Goal: Task Accomplishment & Management: Manage account settings

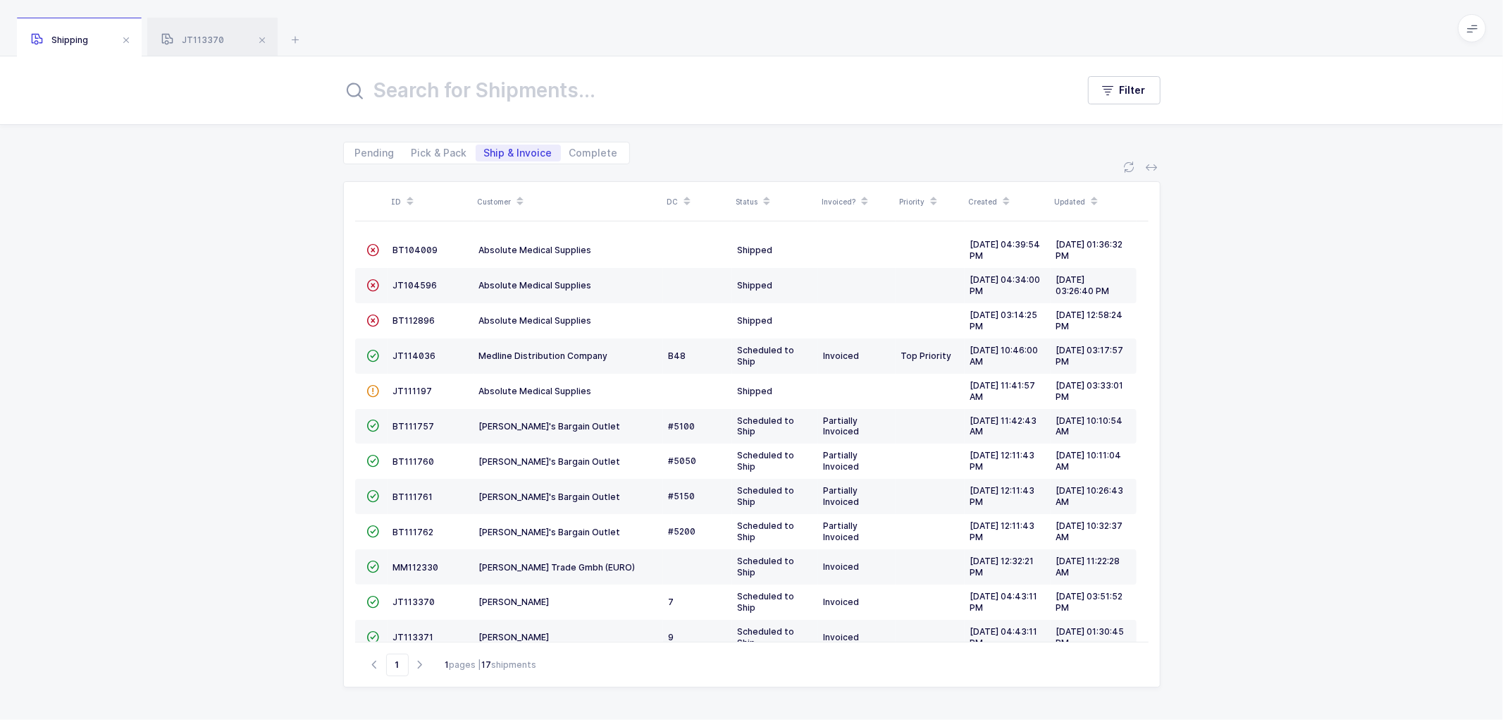
scroll to position [202, 0]
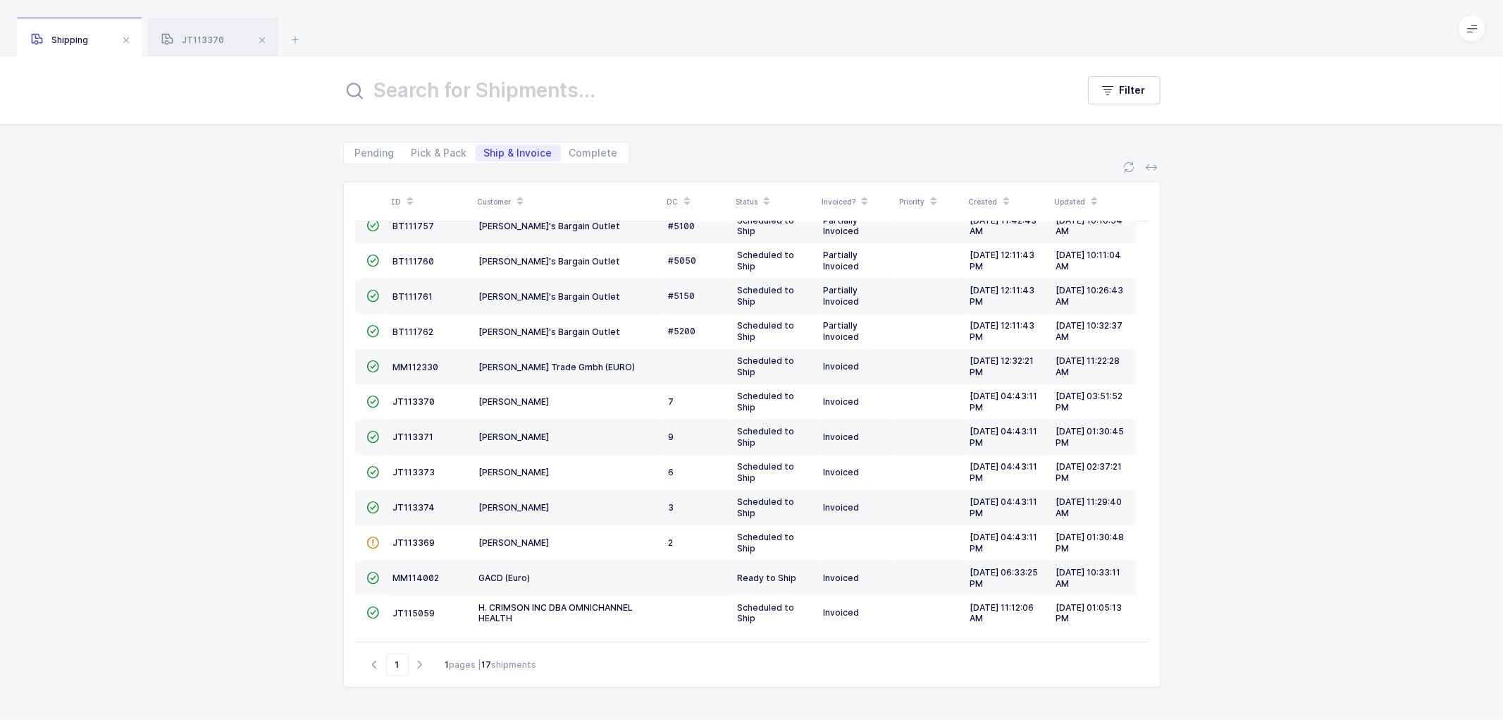
drag, startPoint x: 210, startPoint y: 234, endPoint x: 226, endPoint y: 228, distance: 16.5
click at [216, 230] on div "ID Customer DC Status Invoiced? Priority Created Updated  BT104009 Absolute Me…" at bounding box center [751, 441] width 1503 height 555
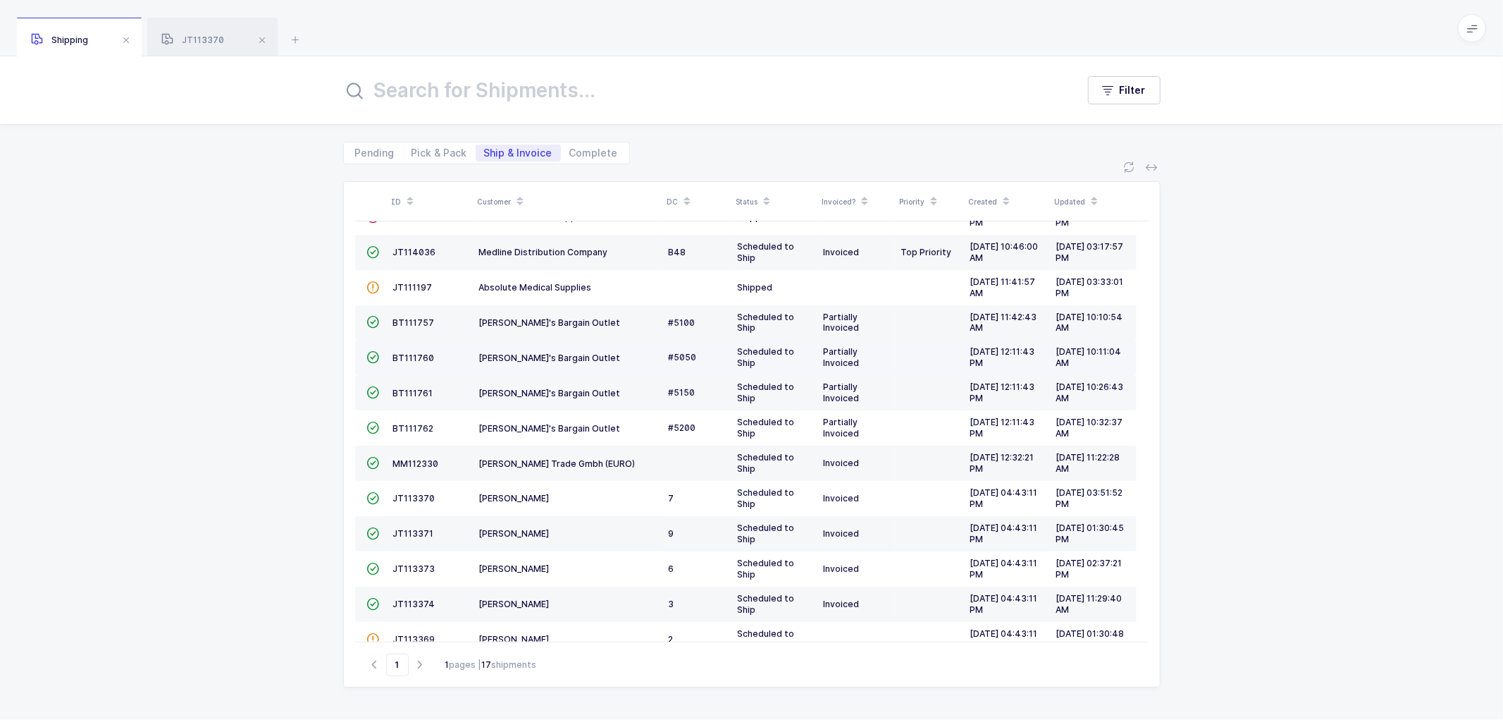
scroll to position [0, 0]
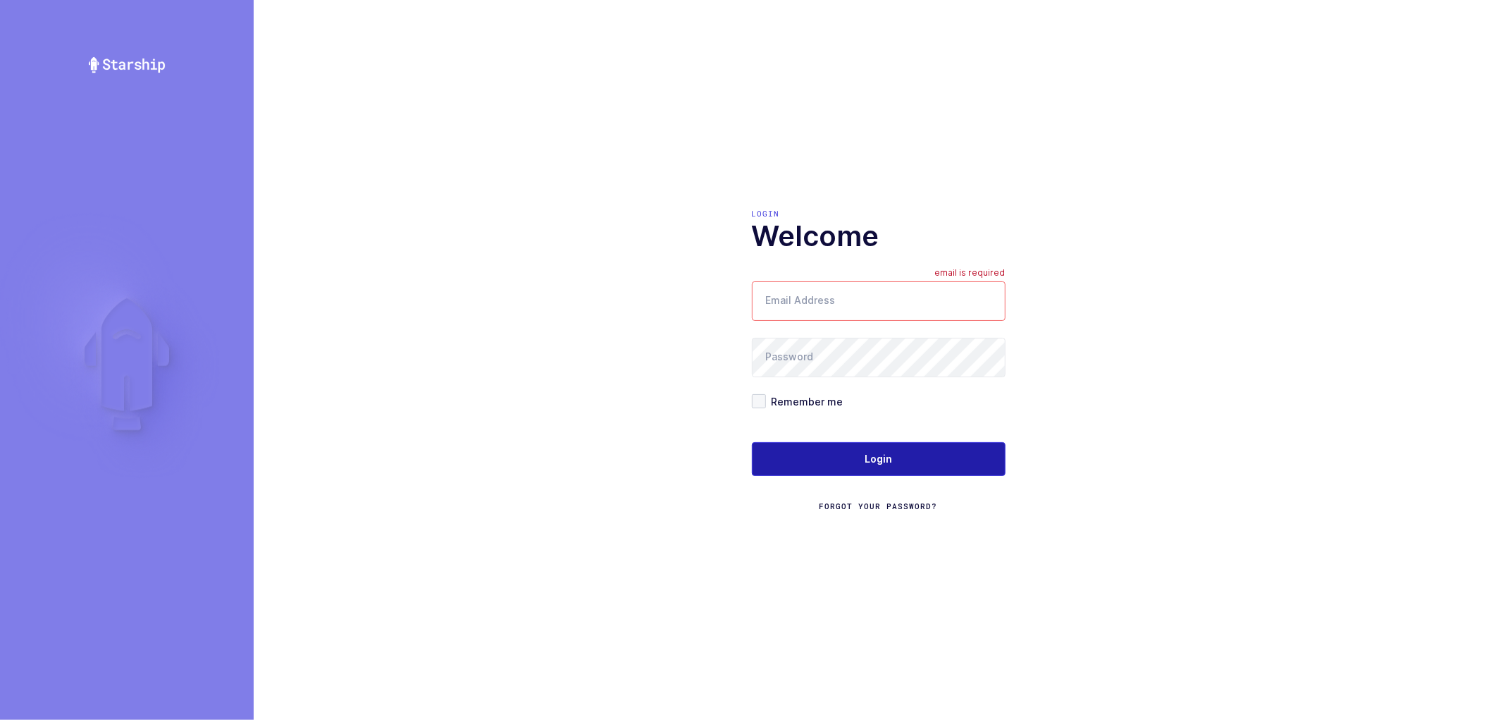
type input "[PERSON_NAME][EMAIL_ADDRESS][DOMAIN_NAME]"
click at [887, 452] on span "Login" at bounding box center [878, 459] width 27 height 14
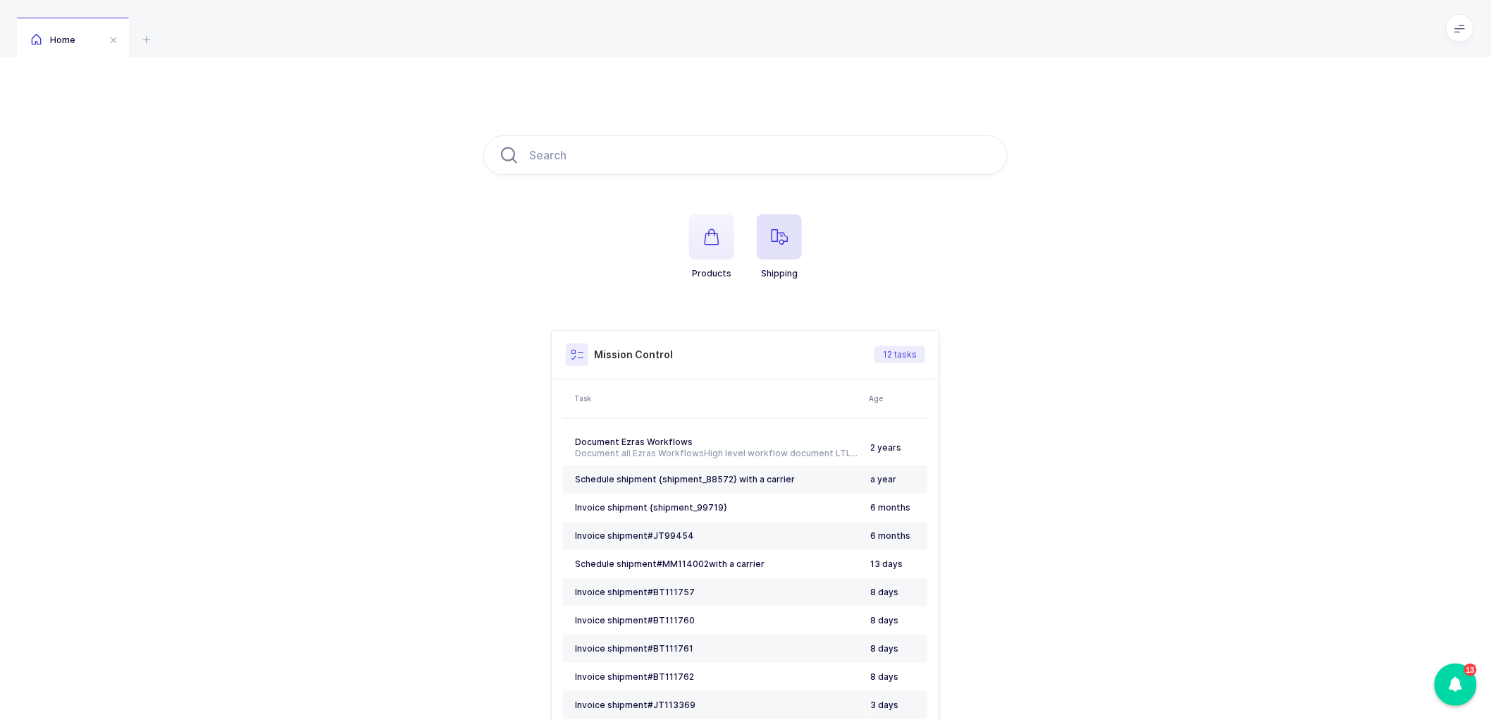
click at [777, 231] on icon "button" at bounding box center [779, 236] width 17 height 17
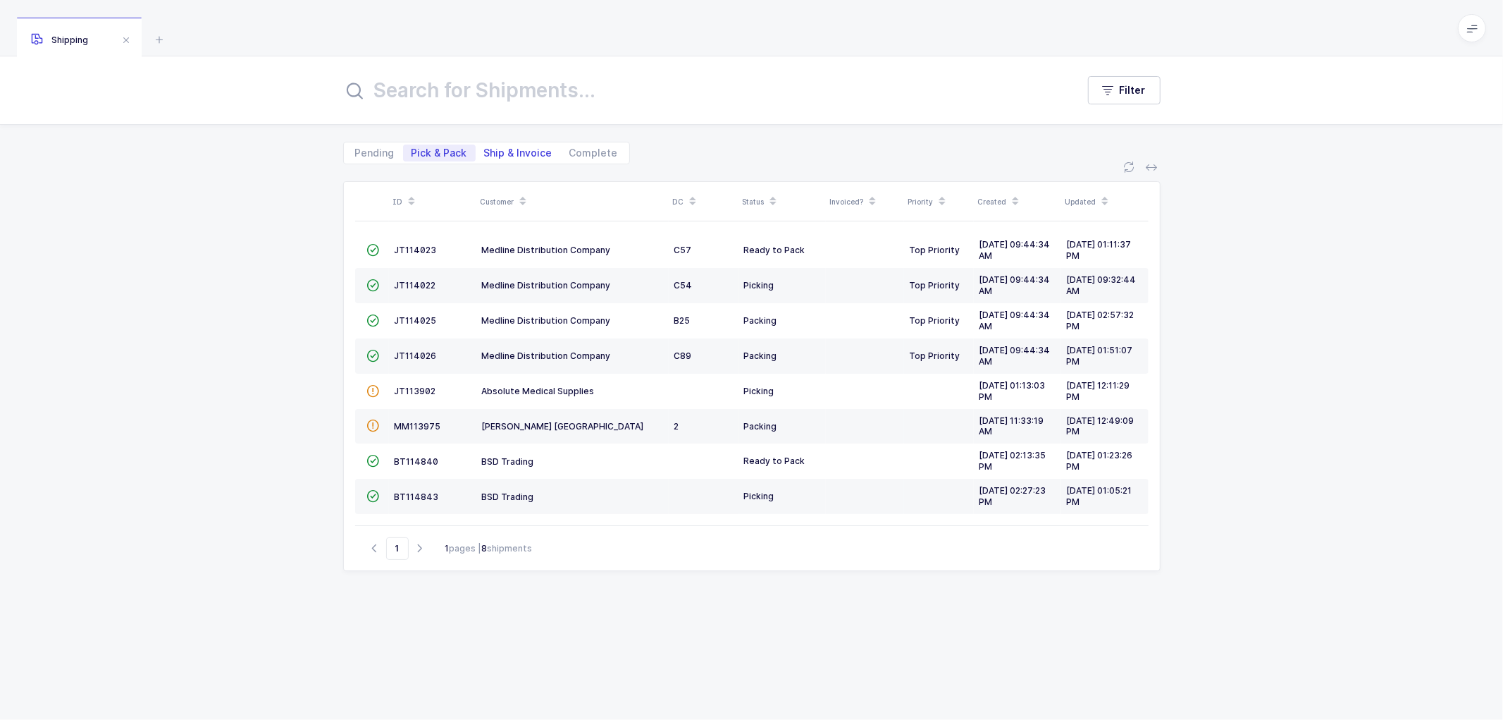
click at [513, 155] on span "Ship & Invoice" at bounding box center [518, 153] width 68 height 10
click at [485, 154] on input "Ship & Invoice" at bounding box center [480, 148] width 9 height 9
radio input "true"
radio input "false"
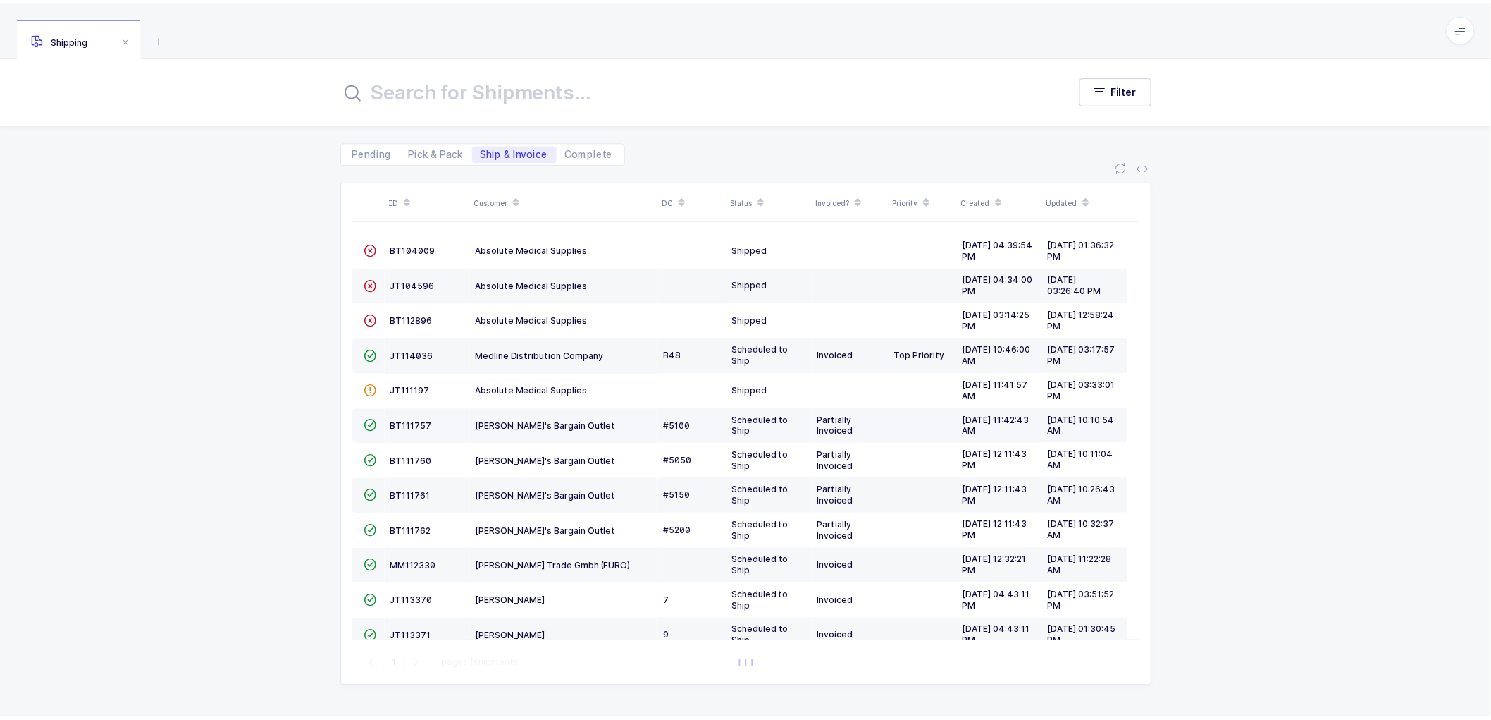
scroll to position [202, 0]
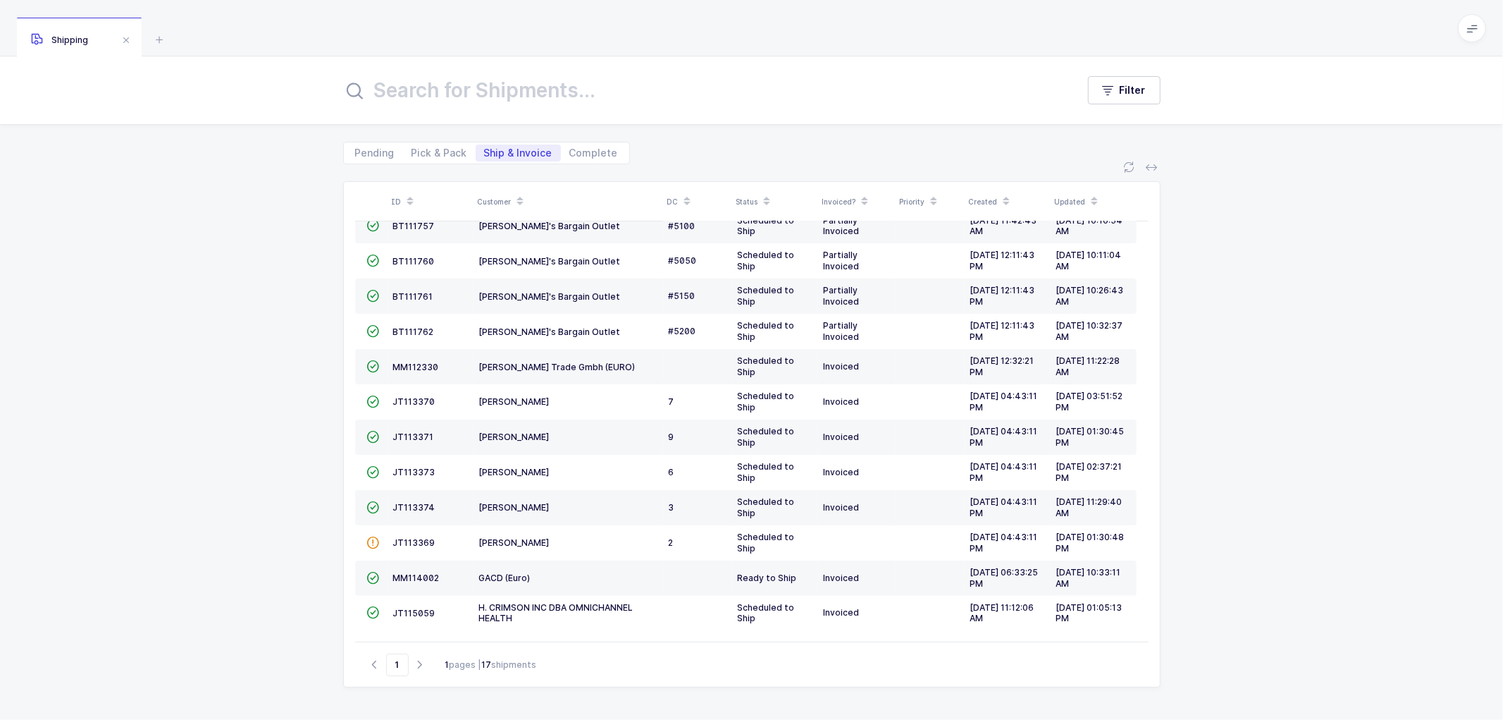
click at [519, 195] on icon at bounding box center [520, 196] width 7 height 7
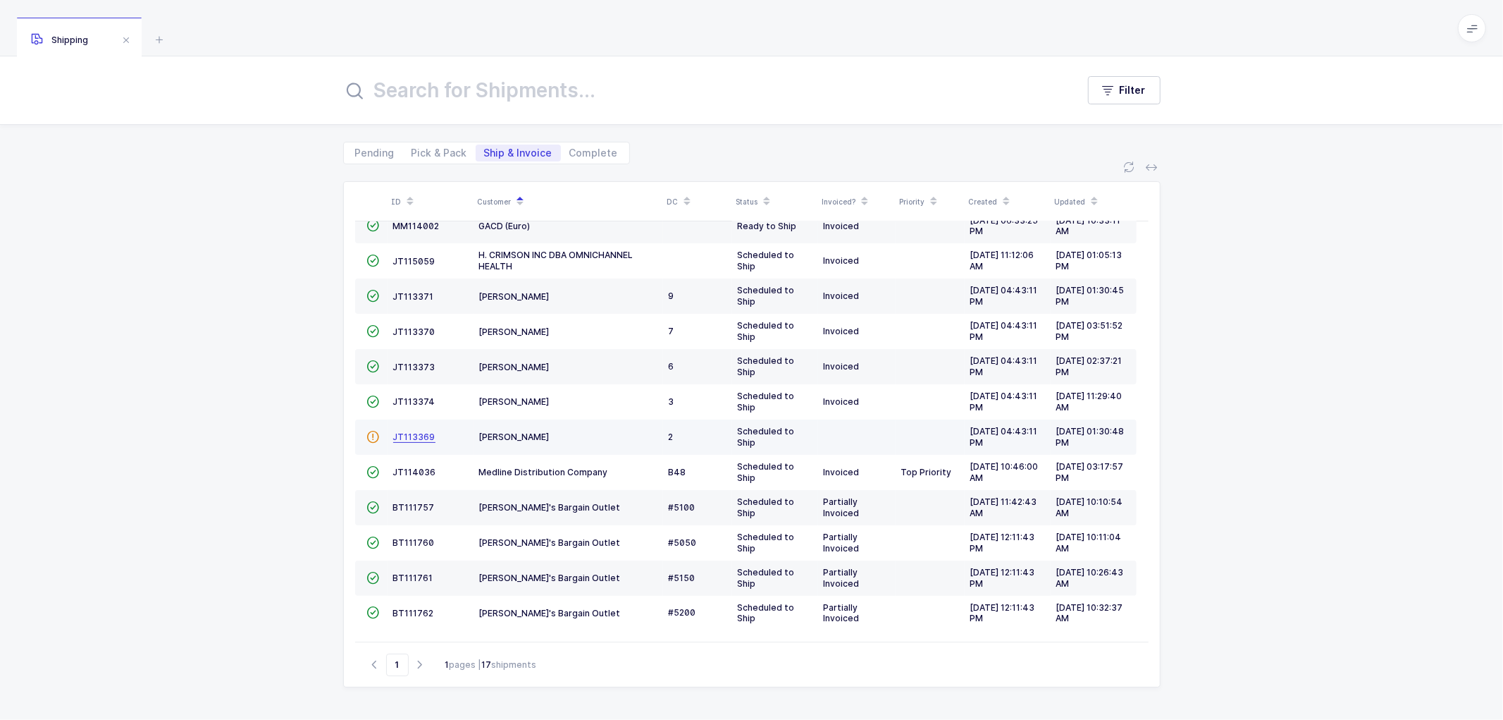
click at [405, 433] on span "JT113369" at bounding box center [414, 436] width 42 height 11
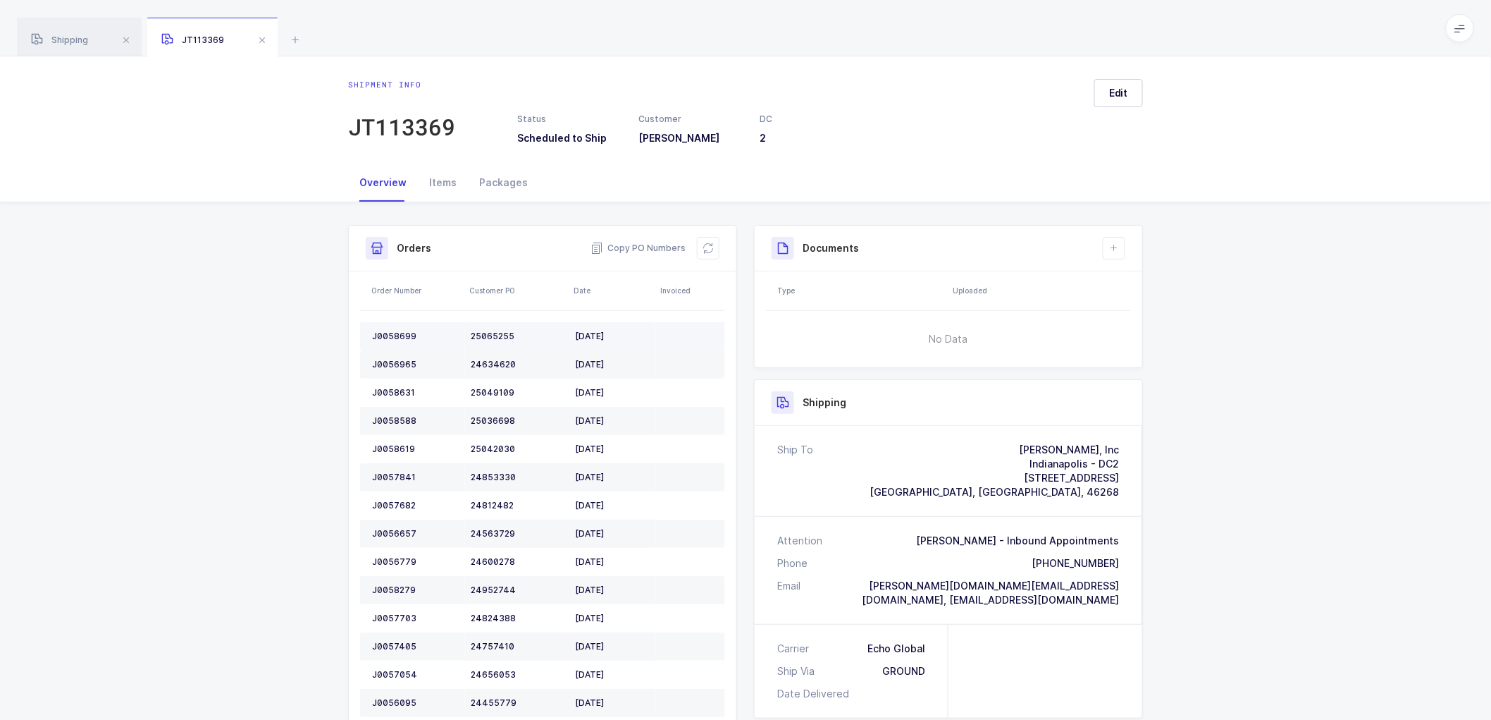
click at [392, 335] on div "J0058699" at bounding box center [415, 336] width 87 height 11
copy div "J0058699"
click at [395, 365] on div "J0056965" at bounding box center [415, 364] width 87 height 11
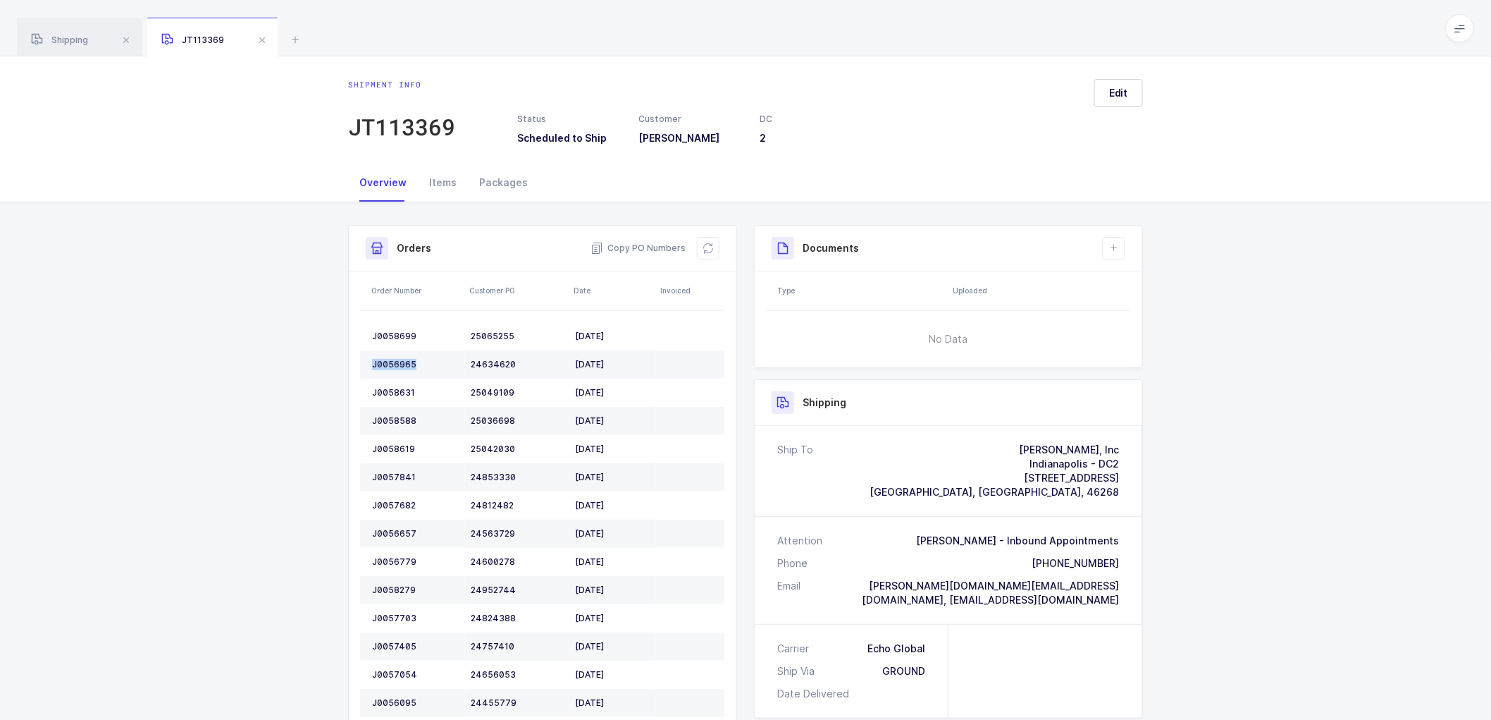
copy div "J0056965"
click at [402, 393] on div "J0058631" at bounding box center [415, 392] width 87 height 11
copy div "J0058631"
click at [389, 417] on div "J0058588" at bounding box center [415, 420] width 87 height 11
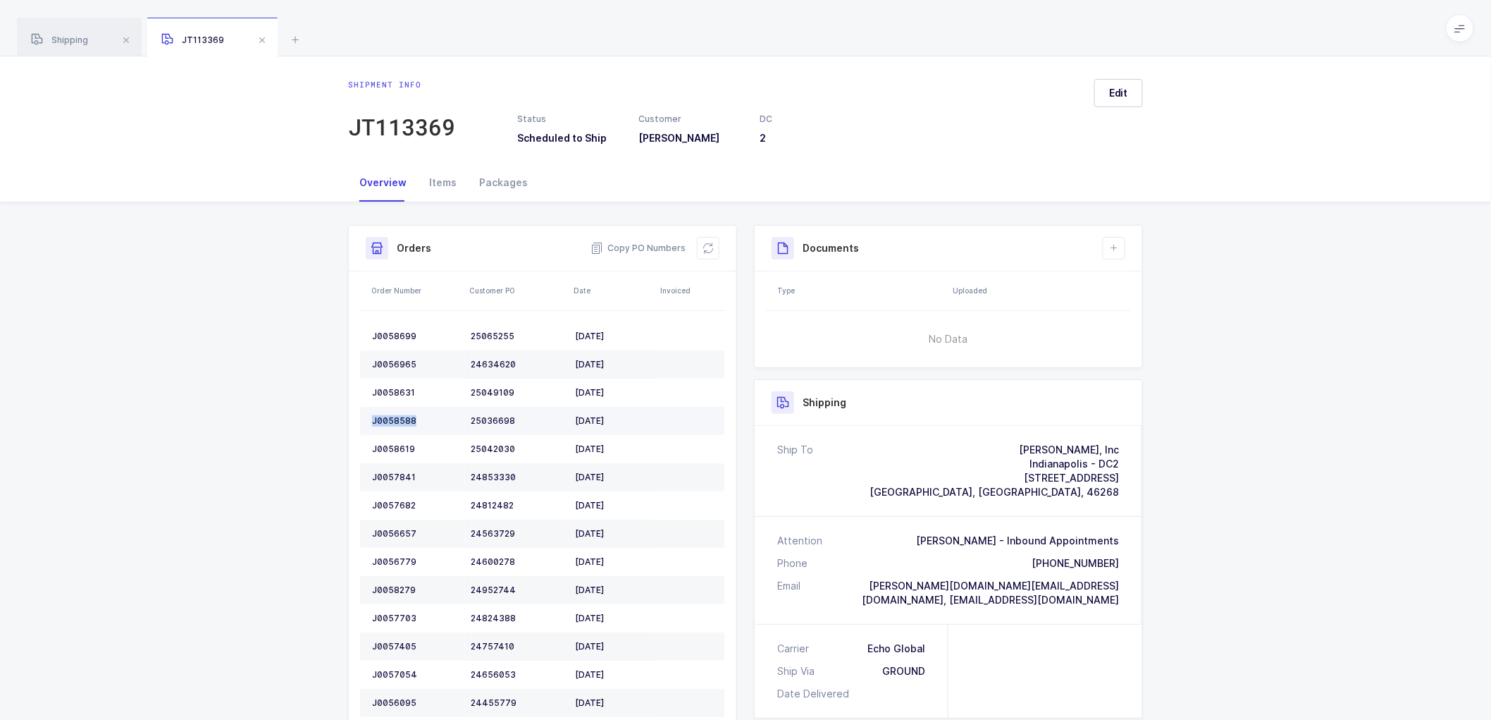
click at [389, 417] on div "J0058588" at bounding box center [415, 420] width 87 height 11
copy div "J0058588"
click at [395, 441] on td "J0058619" at bounding box center [412, 449] width 105 height 28
copy div "J0058619"
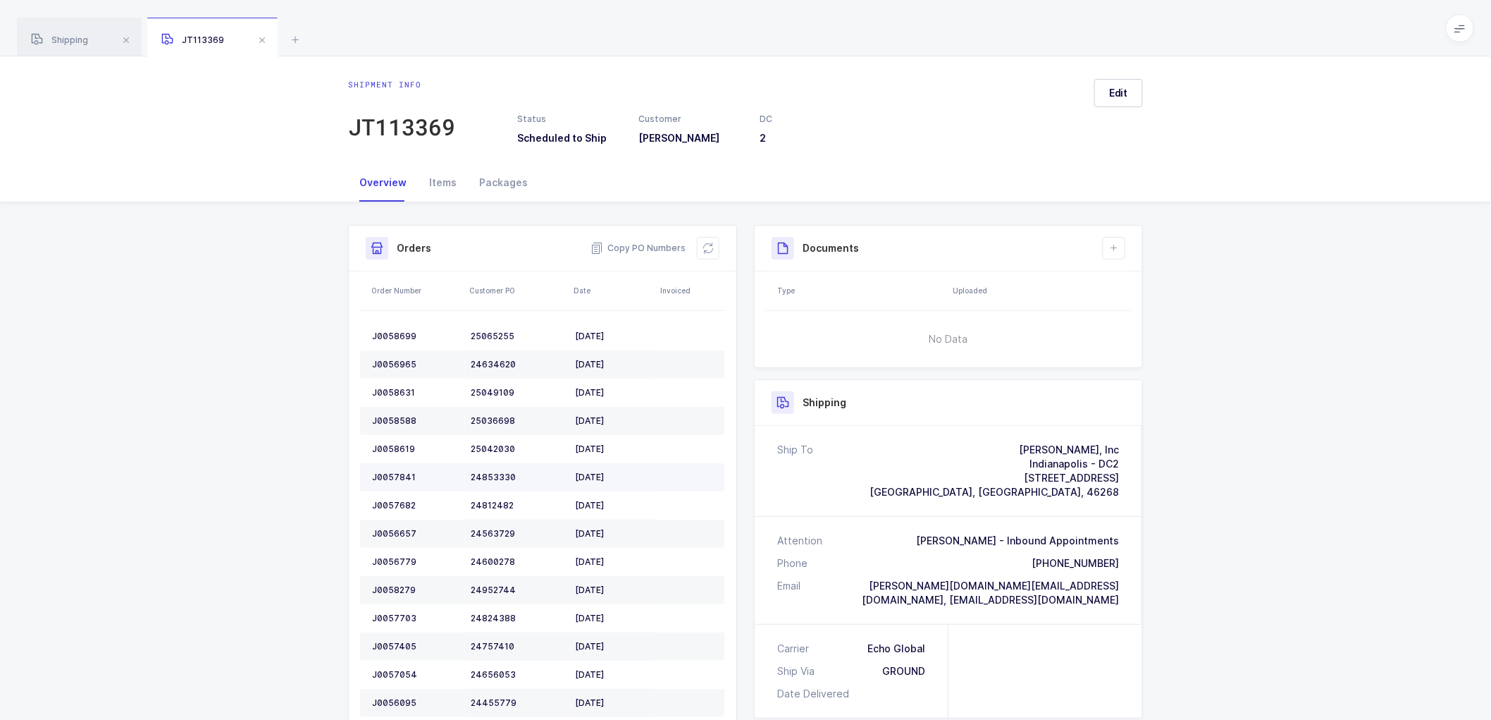
click at [390, 473] on div "J0057841" at bounding box center [415, 476] width 87 height 11
copy div "J0057841"
click at [390, 503] on div "J0057682" at bounding box center [415, 505] width 87 height 11
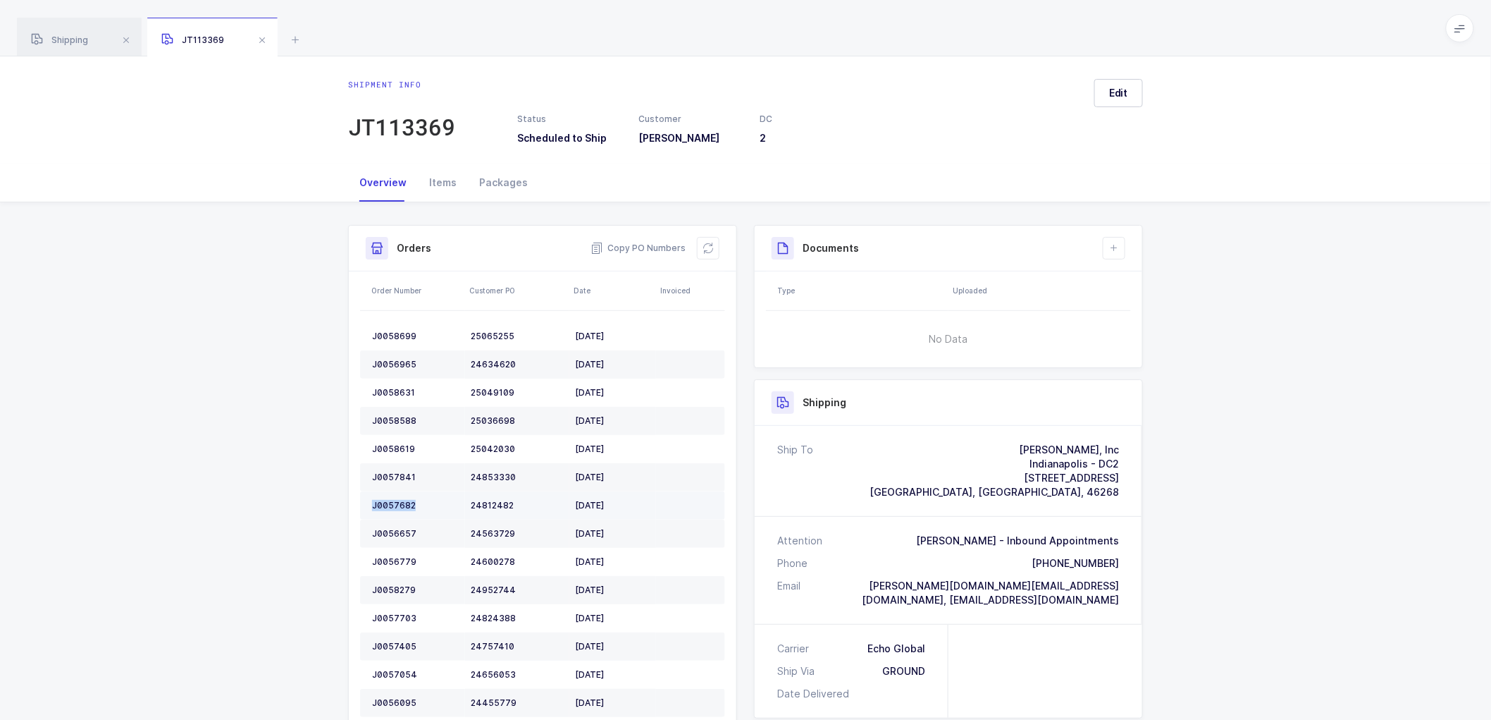
copy div "J0057682"
click at [403, 531] on div "J0056657" at bounding box center [415, 533] width 87 height 11
copy div "J0056657"
click at [390, 557] on div "J0056779" at bounding box center [415, 561] width 87 height 11
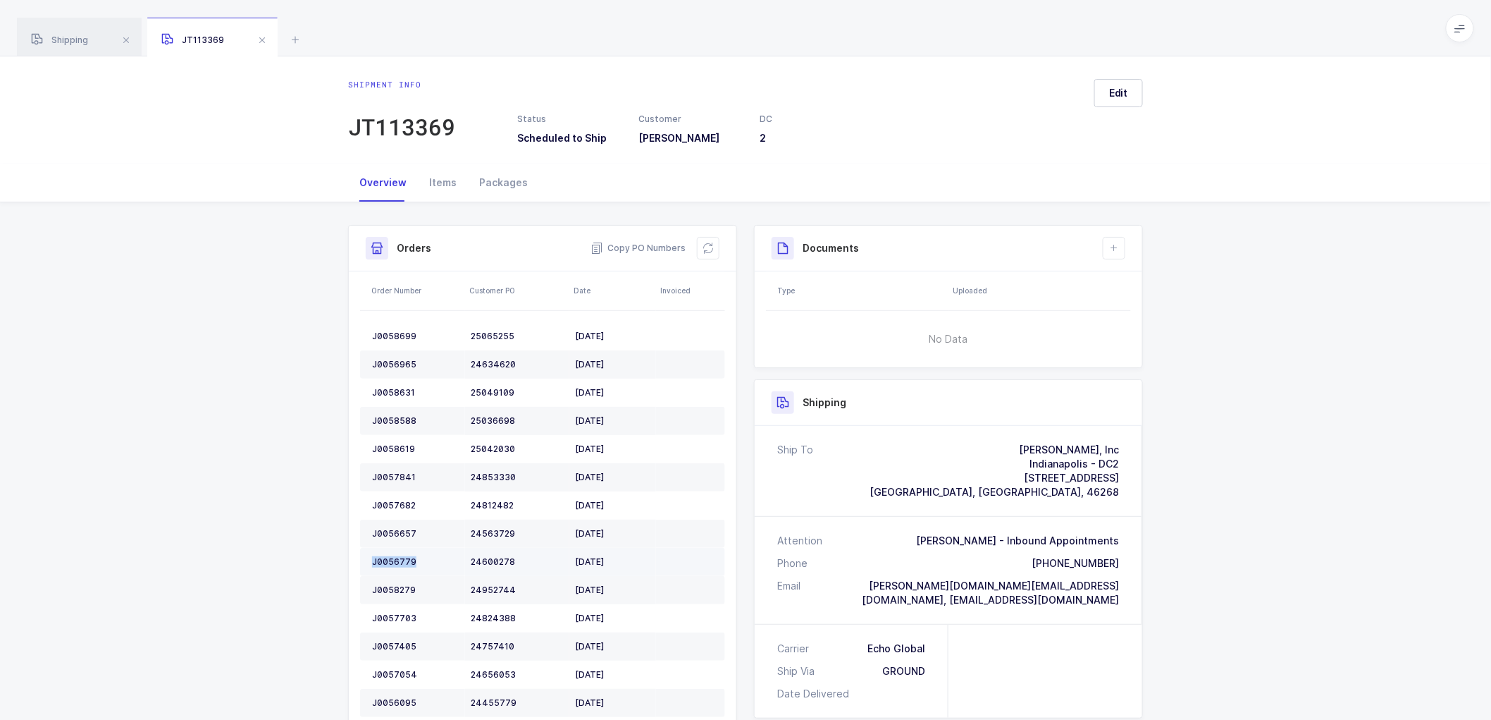
click at [390, 557] on div "J0056779" at bounding box center [415, 561] width 87 height 11
copy div "J0056779"
click at [396, 583] on td "J0058279" at bounding box center [412, 590] width 105 height 28
click at [397, 583] on td "J0058279" at bounding box center [412, 590] width 105 height 28
click at [400, 576] on td "J0058279" at bounding box center [412, 590] width 105 height 28
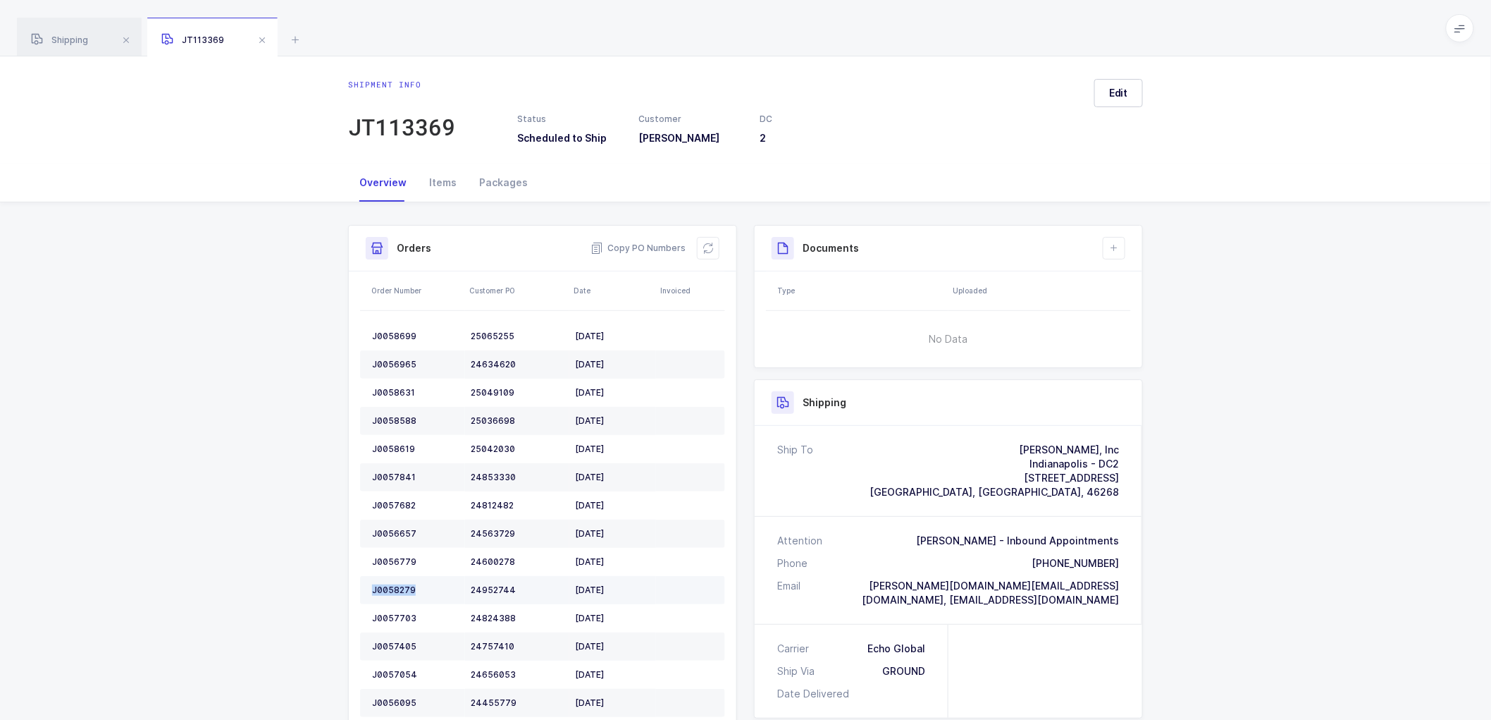
click at [400, 576] on td "J0058279" at bounding box center [412, 590] width 105 height 28
click at [390, 617] on div "J0057703" at bounding box center [415, 617] width 87 height 11
copy div "J0057703"
click at [393, 641] on div "J0057405" at bounding box center [415, 646] width 87 height 11
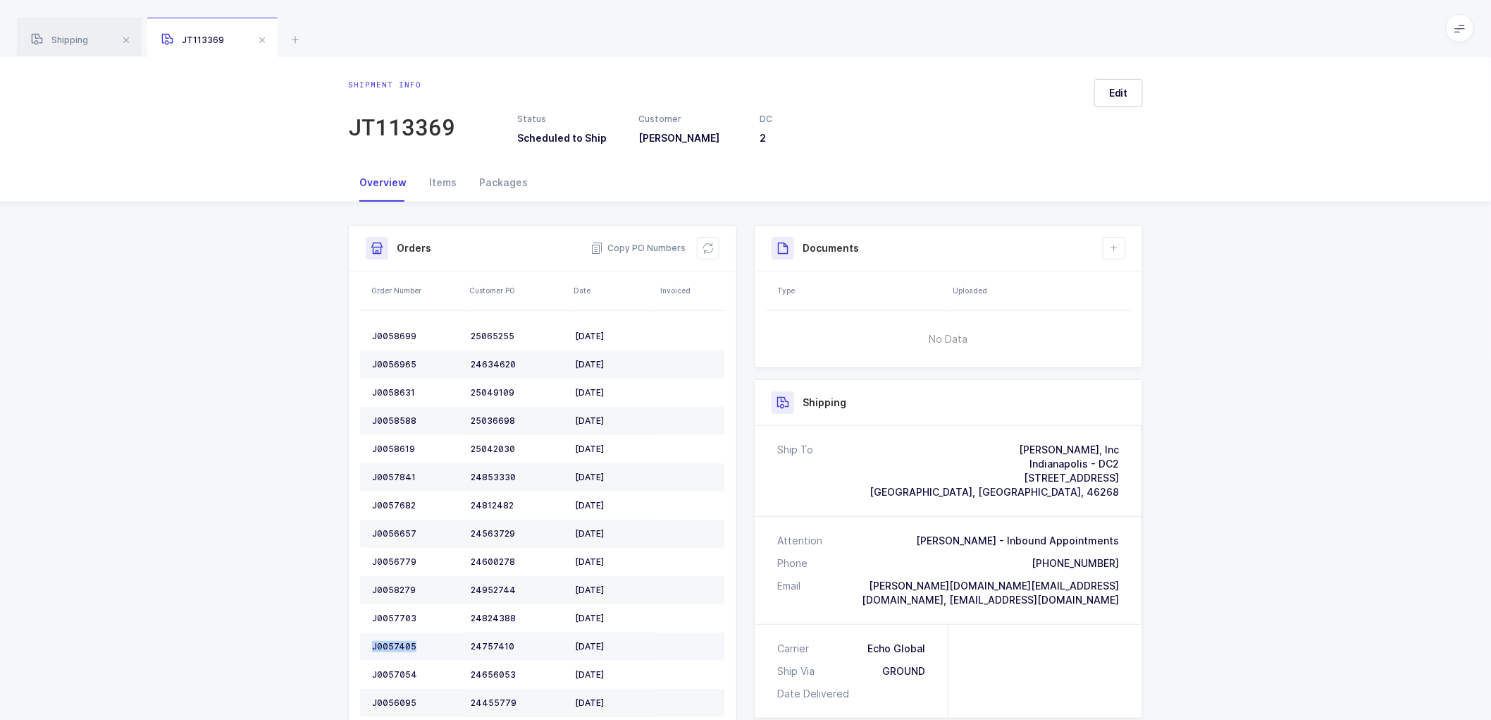
click at [393, 641] on div "J0057405" at bounding box center [415, 646] width 87 height 11
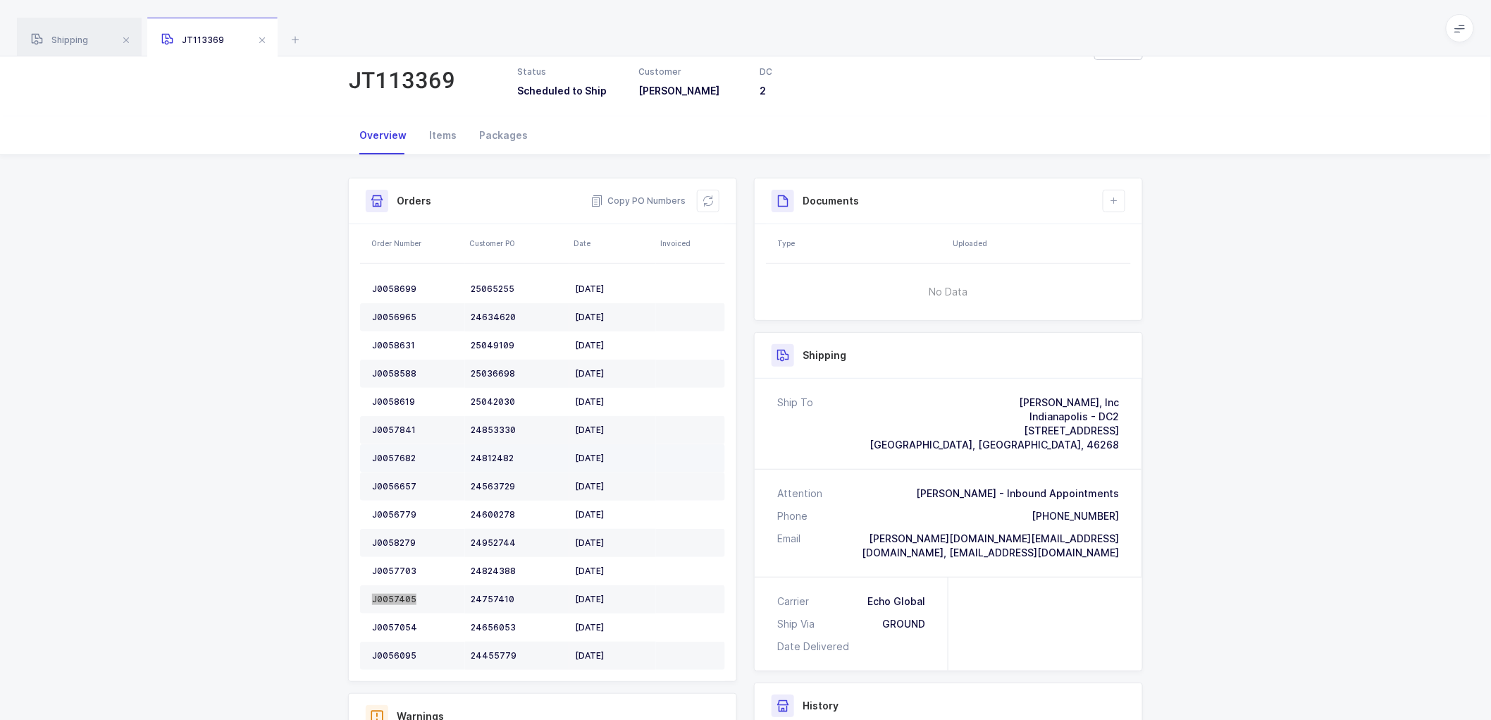
scroll to position [235, 0]
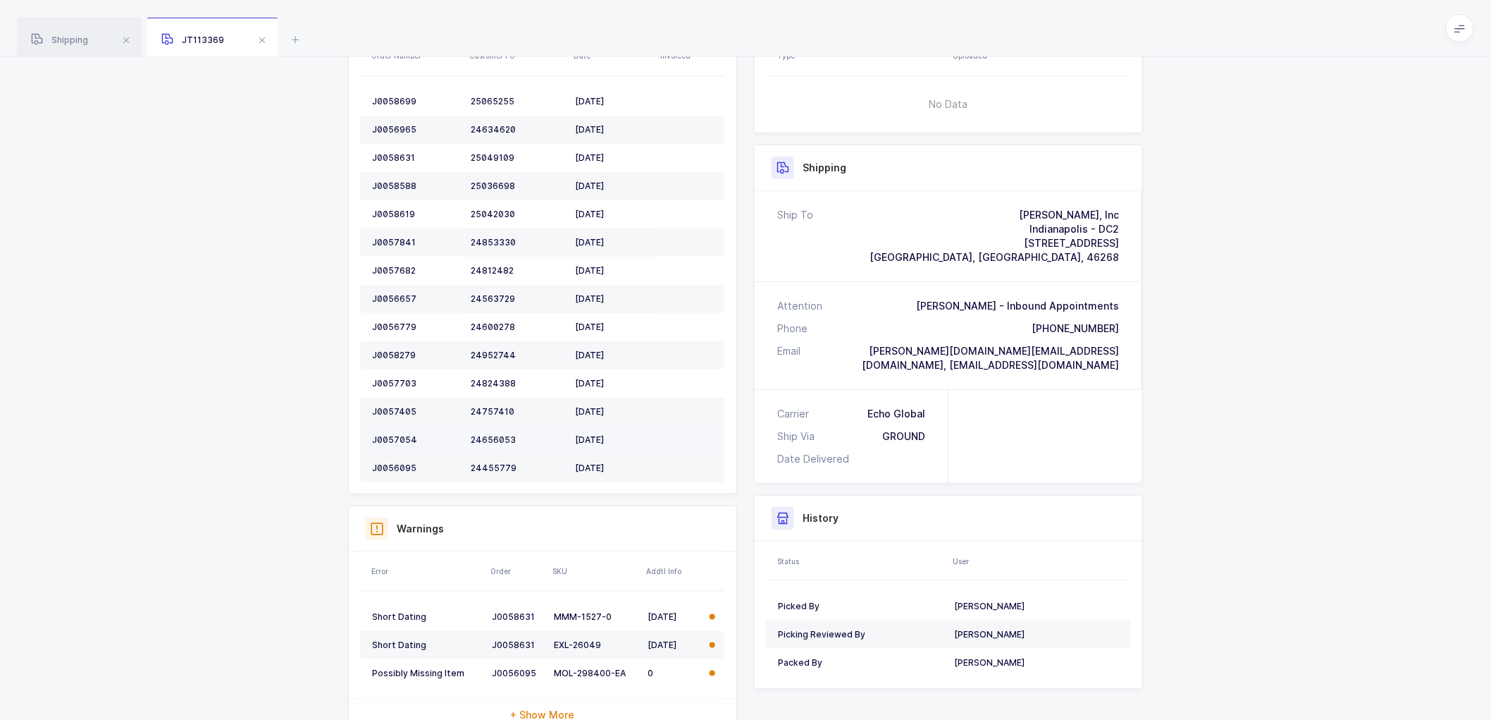
click at [402, 438] on div "J0057054" at bounding box center [415, 439] width 87 height 11
click at [393, 463] on div "J0056095" at bounding box center [415, 467] width 87 height 11
click at [1218, 68] on div "Shipment Info Shipment Number JT113369 Status Scheduled to Ship Customer Henry …" at bounding box center [745, 372] width 1491 height 808
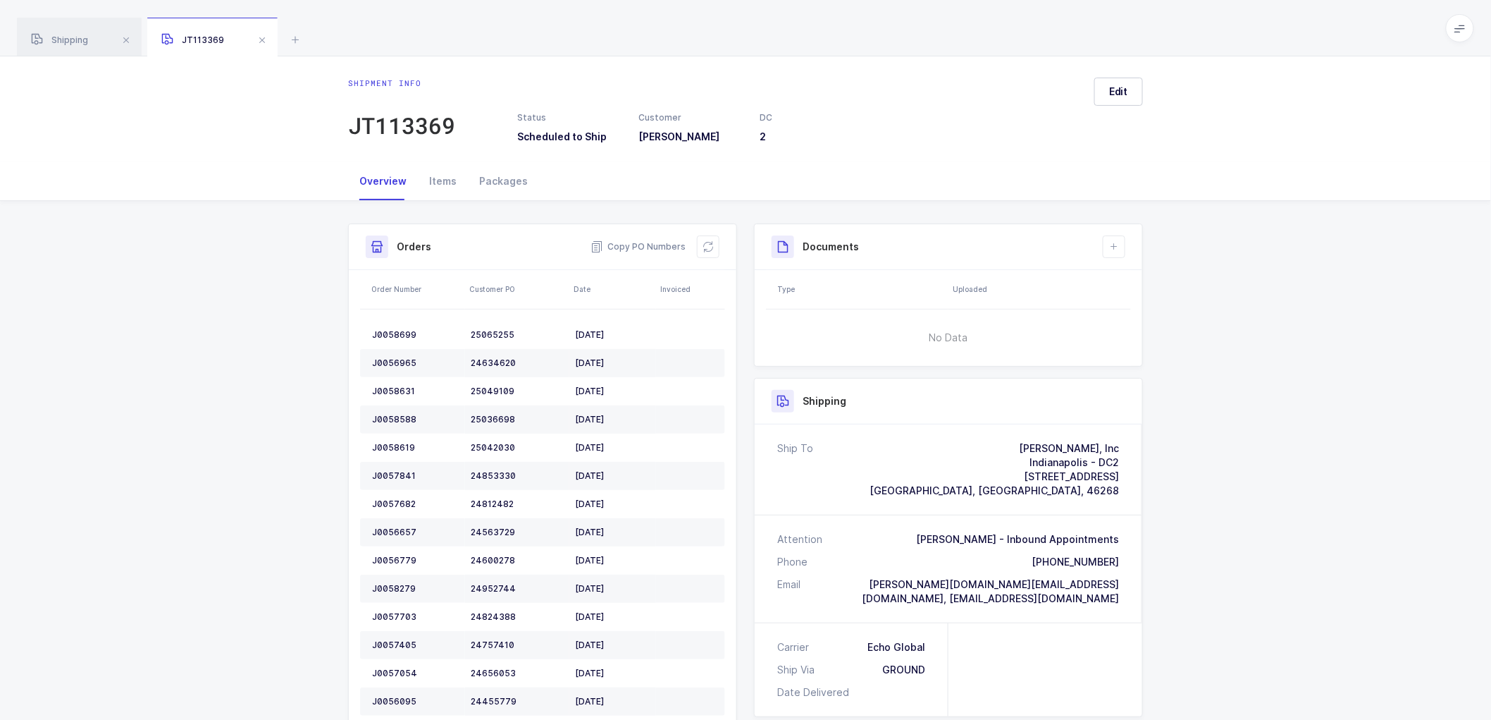
scroll to position [0, 0]
click at [701, 245] on button at bounding box center [708, 248] width 23 height 23
click at [1121, 248] on button at bounding box center [1114, 248] width 23 height 23
click at [1135, 286] on li "Create Document" at bounding box center [1161, 288] width 105 height 23
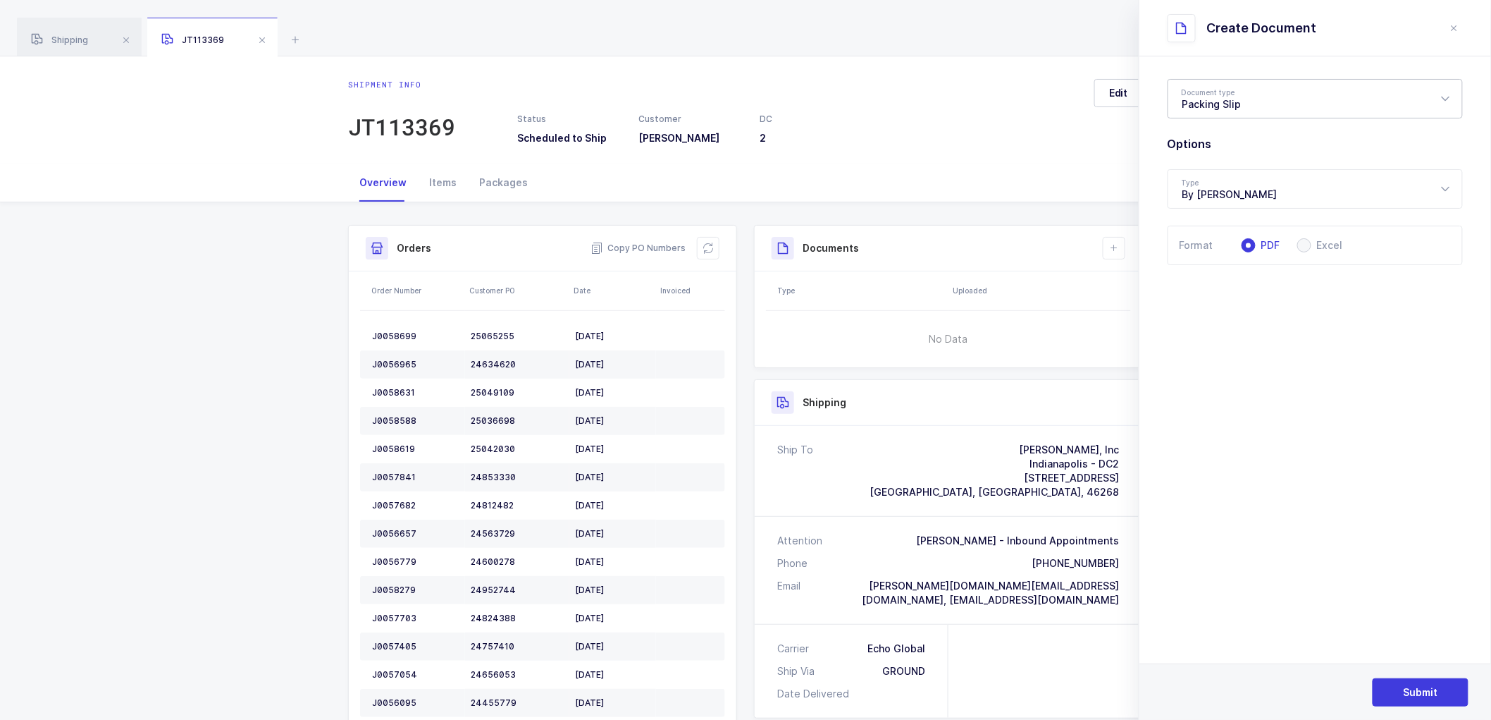
click at [1193, 90] on div "Packing Slip" at bounding box center [1315, 98] width 295 height 39
click at [1216, 171] on span "Package Contents Label" at bounding box center [1242, 168] width 119 height 12
type input "Package Contents Label"
click at [1426, 693] on span "Submit" at bounding box center [1421, 692] width 35 height 14
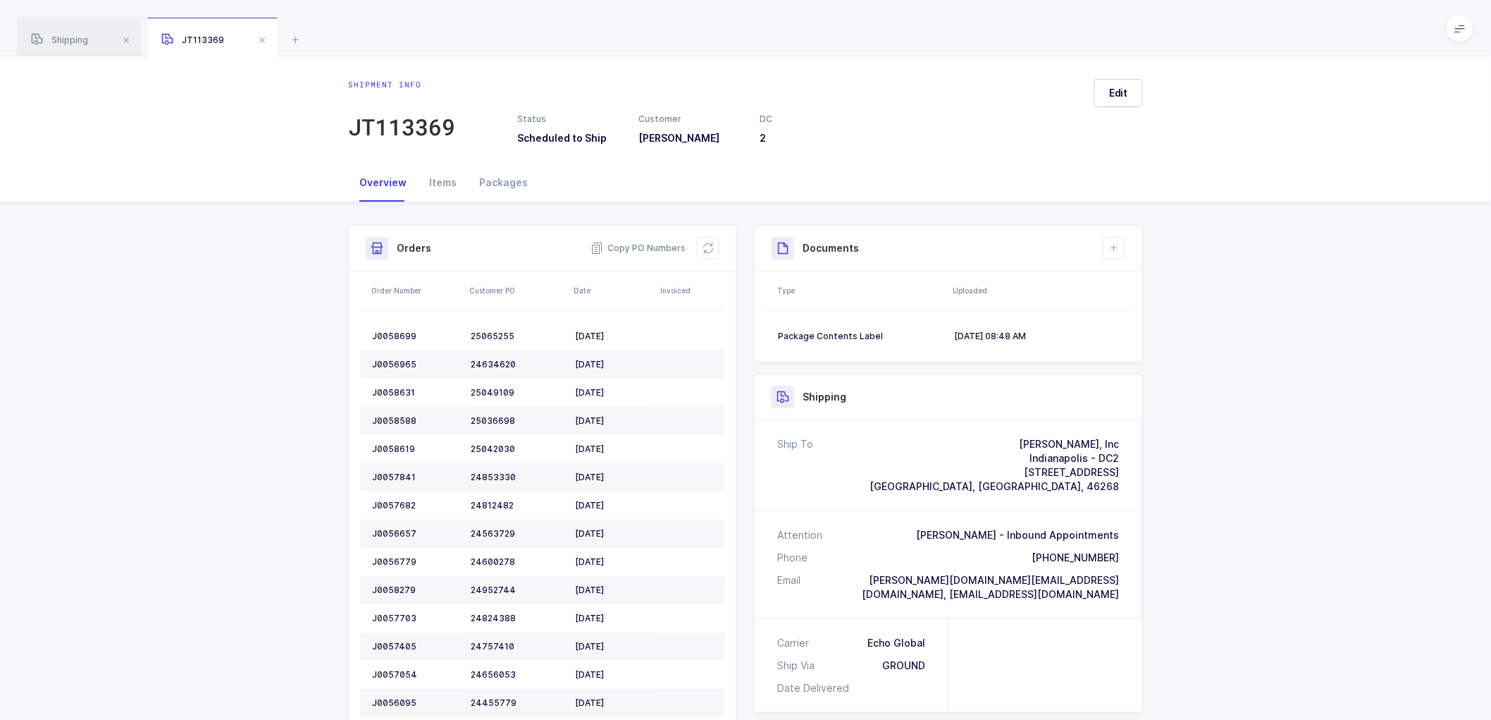
click at [1412, 421] on div "Shipment Info Shipment Number JT113369 Status Scheduled to Ship Customer Henry …" at bounding box center [745, 606] width 1491 height 808
click at [397, 120] on div "JT113369" at bounding box center [401, 127] width 107 height 28
click at [1281, 531] on div "Shipment Info Shipment Number JT113369 Status Scheduled to Ship Customer Henry …" at bounding box center [745, 582] width 1491 height 760
click at [661, 249] on span "Copy PO Numbers" at bounding box center [638, 248] width 95 height 14
click at [1109, 243] on icon at bounding box center [1114, 247] width 11 height 11
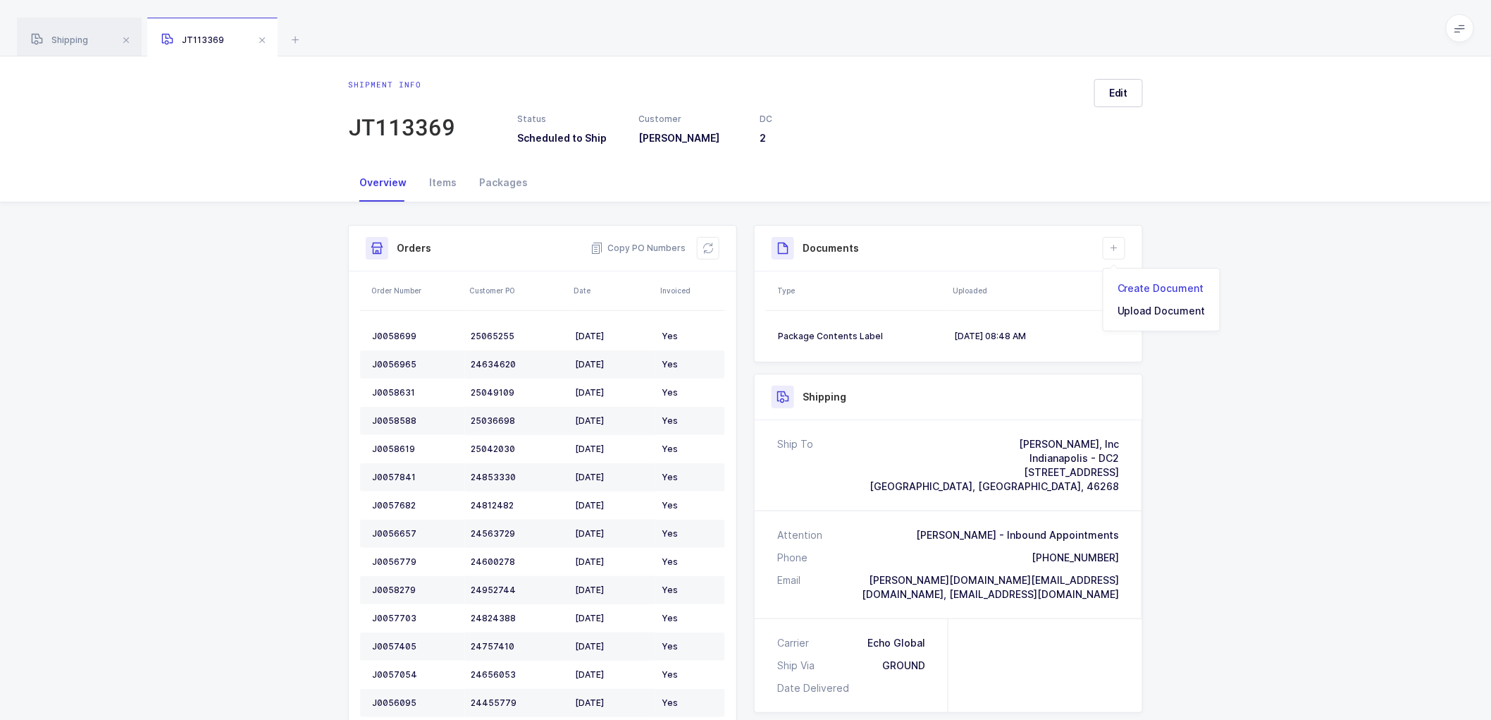
click at [1140, 283] on li "Create Document" at bounding box center [1161, 288] width 105 height 23
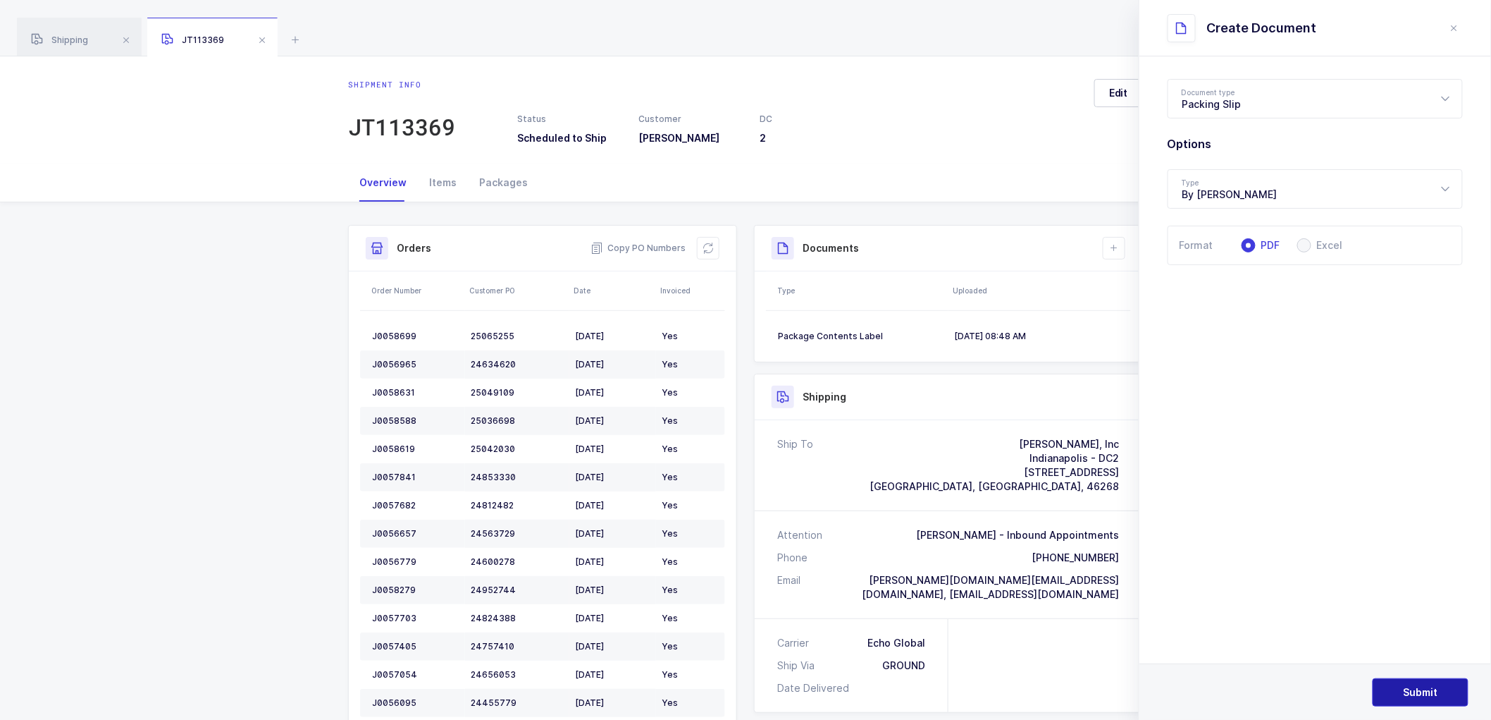
click at [1419, 686] on span "Submit" at bounding box center [1421, 692] width 35 height 14
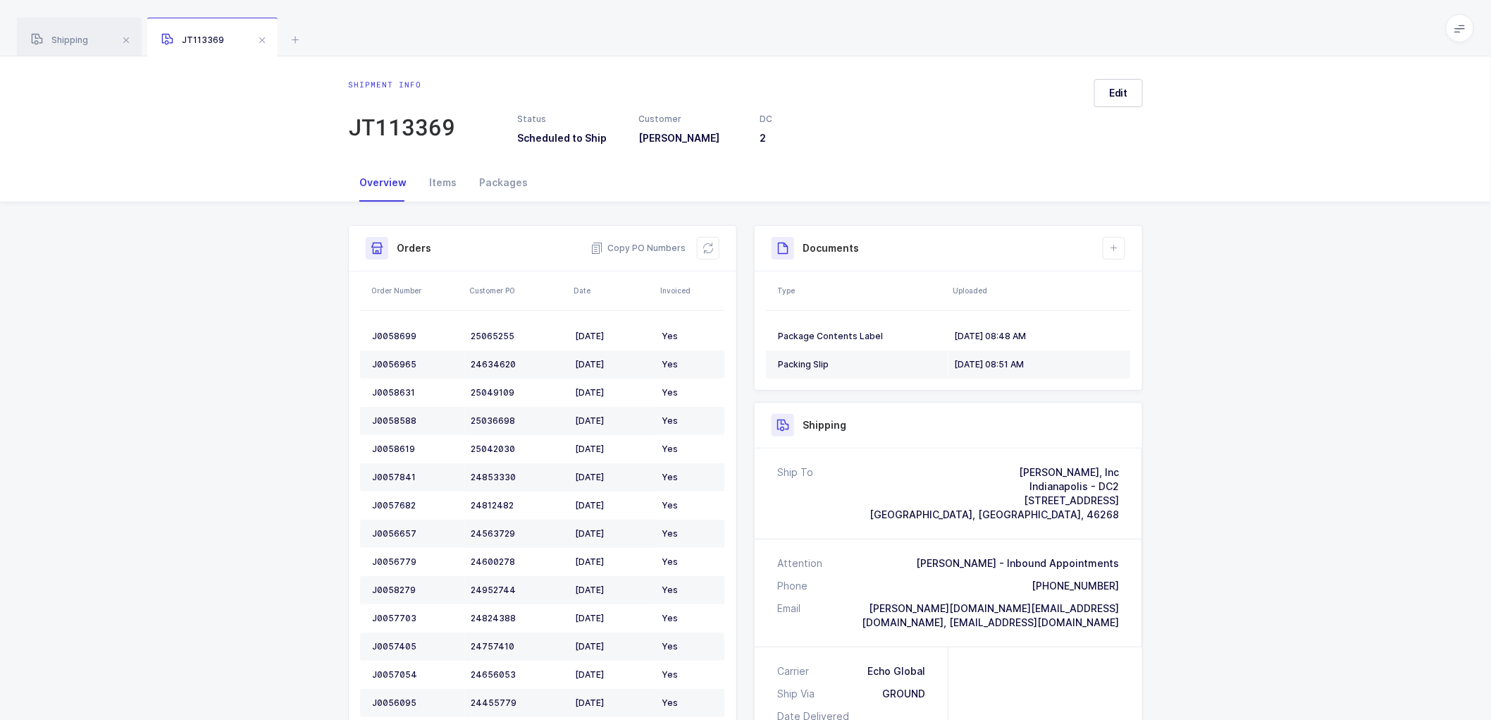
drag, startPoint x: 261, startPoint y: 39, endPoint x: 177, endPoint y: 37, distance: 84.6
click at [261, 39] on span at bounding box center [262, 40] width 17 height 17
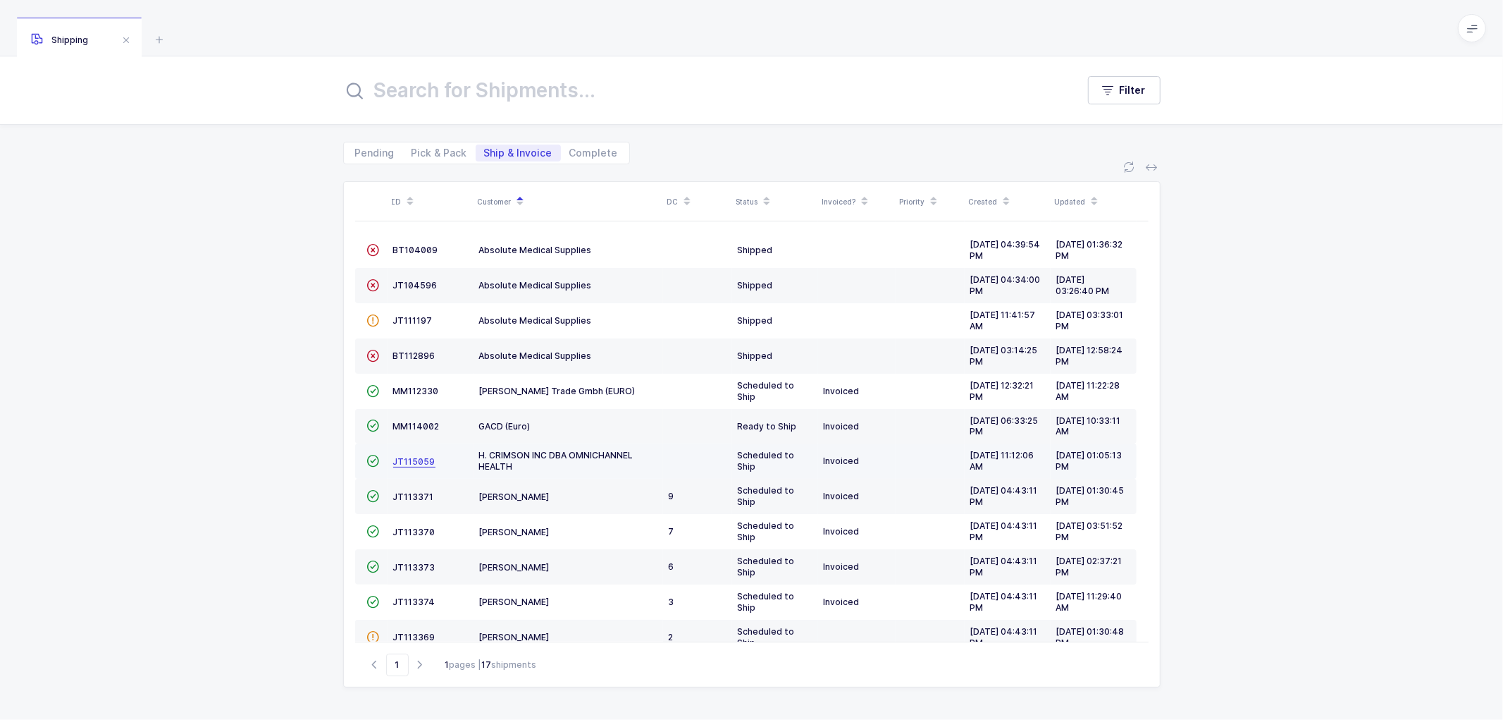
click at [411, 462] on span "JT115059" at bounding box center [414, 461] width 42 height 11
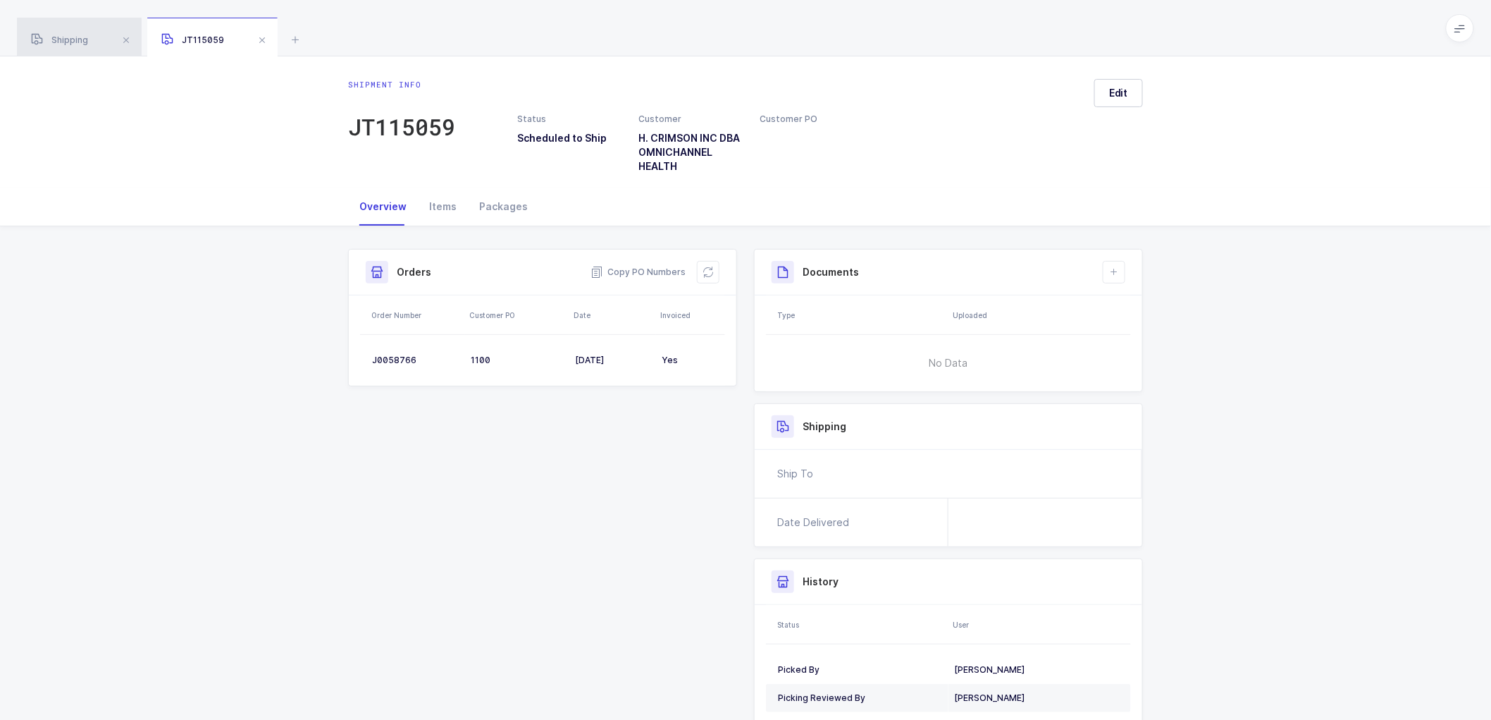
click at [64, 44] on span "Shipping" at bounding box center [59, 40] width 57 height 11
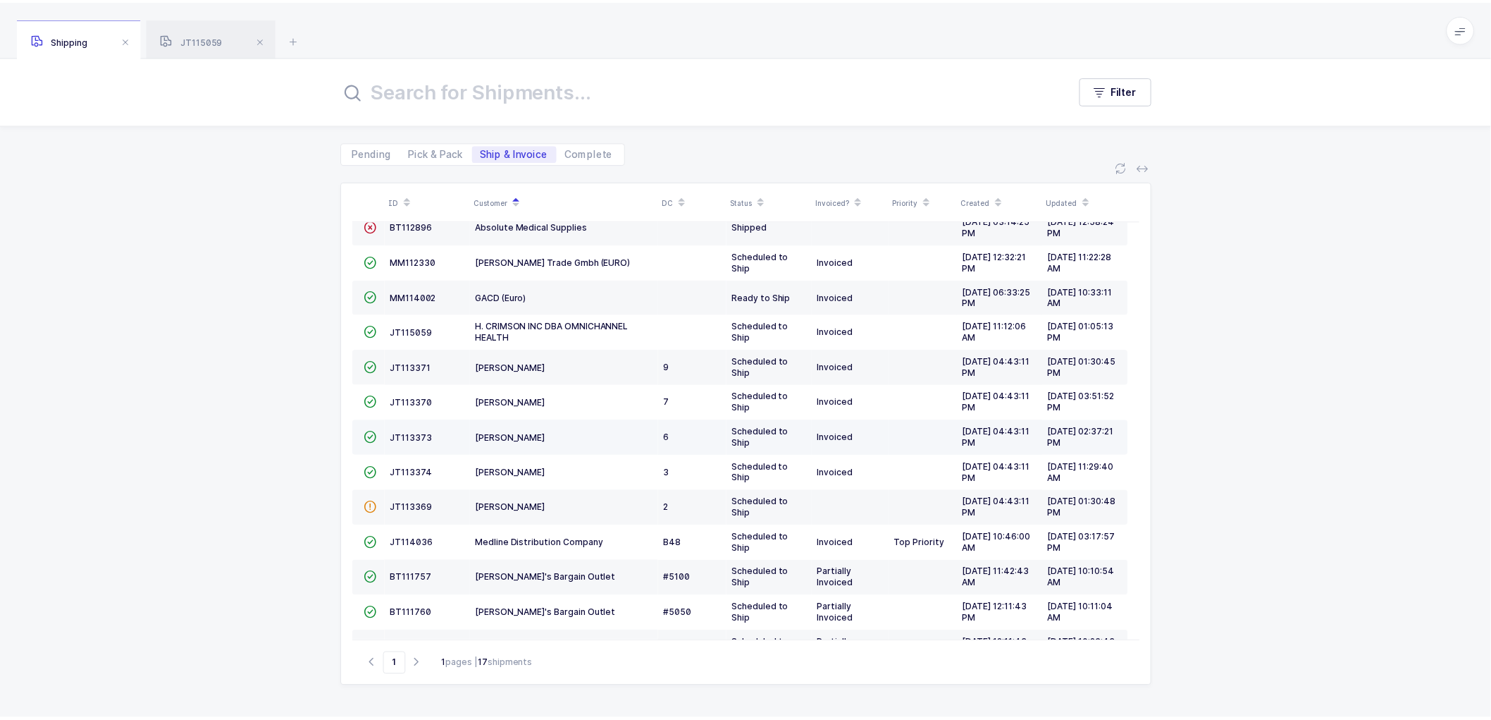
scroll to position [202, 0]
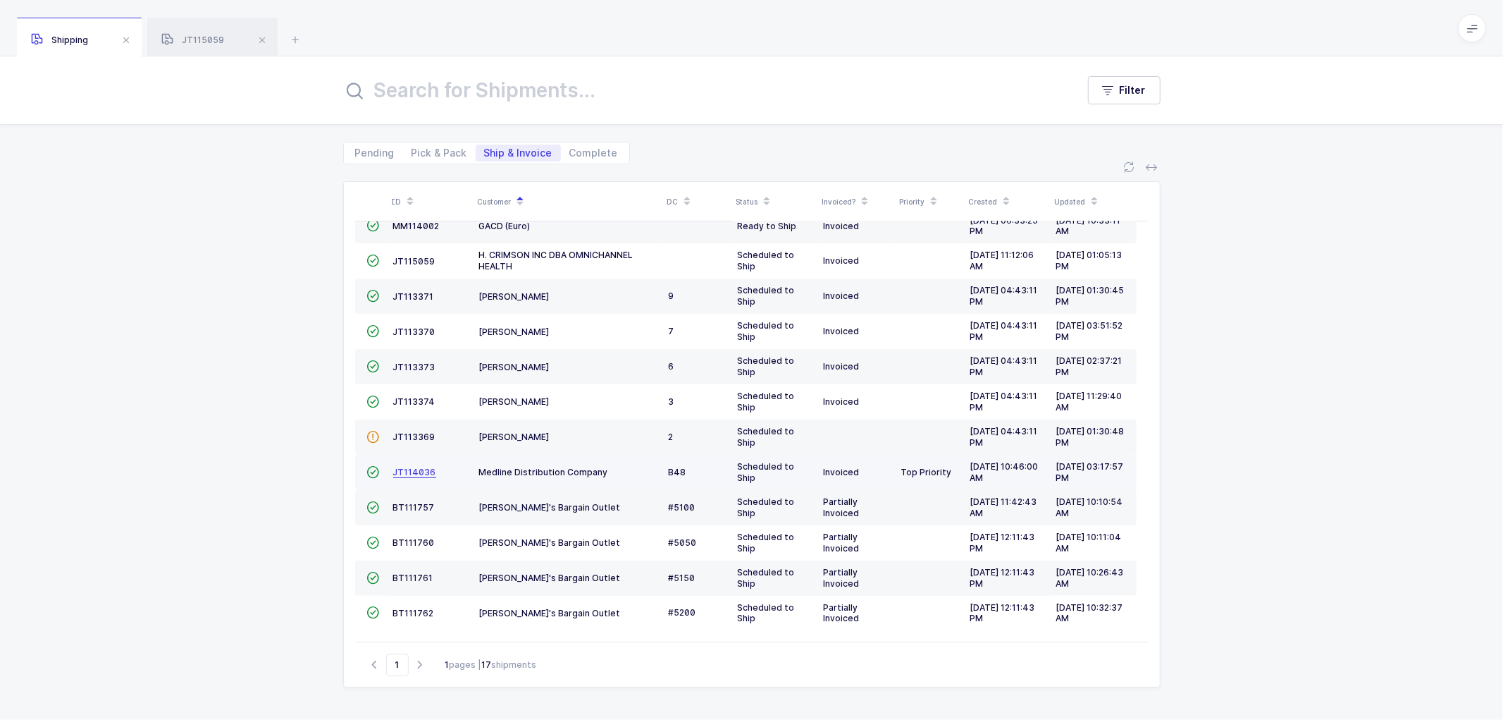
click at [413, 469] on span "JT114036" at bounding box center [414, 472] width 43 height 11
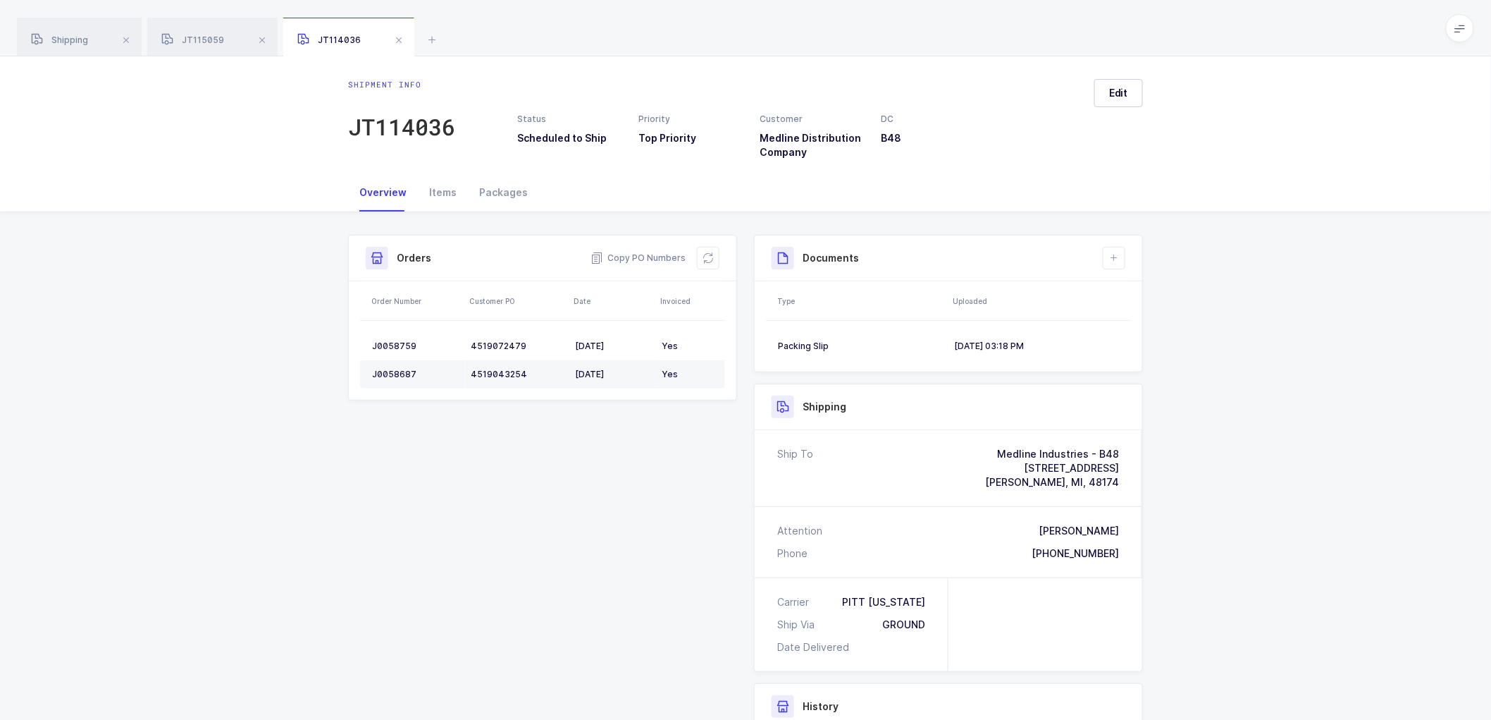
click at [287, 382] on div "Shipment Info Shipment Number JT114036 Status Scheduled to Ship Priority Top Pr…" at bounding box center [745, 567] width 1491 height 710
click at [1128, 94] on span "Edit" at bounding box center [1118, 93] width 19 height 14
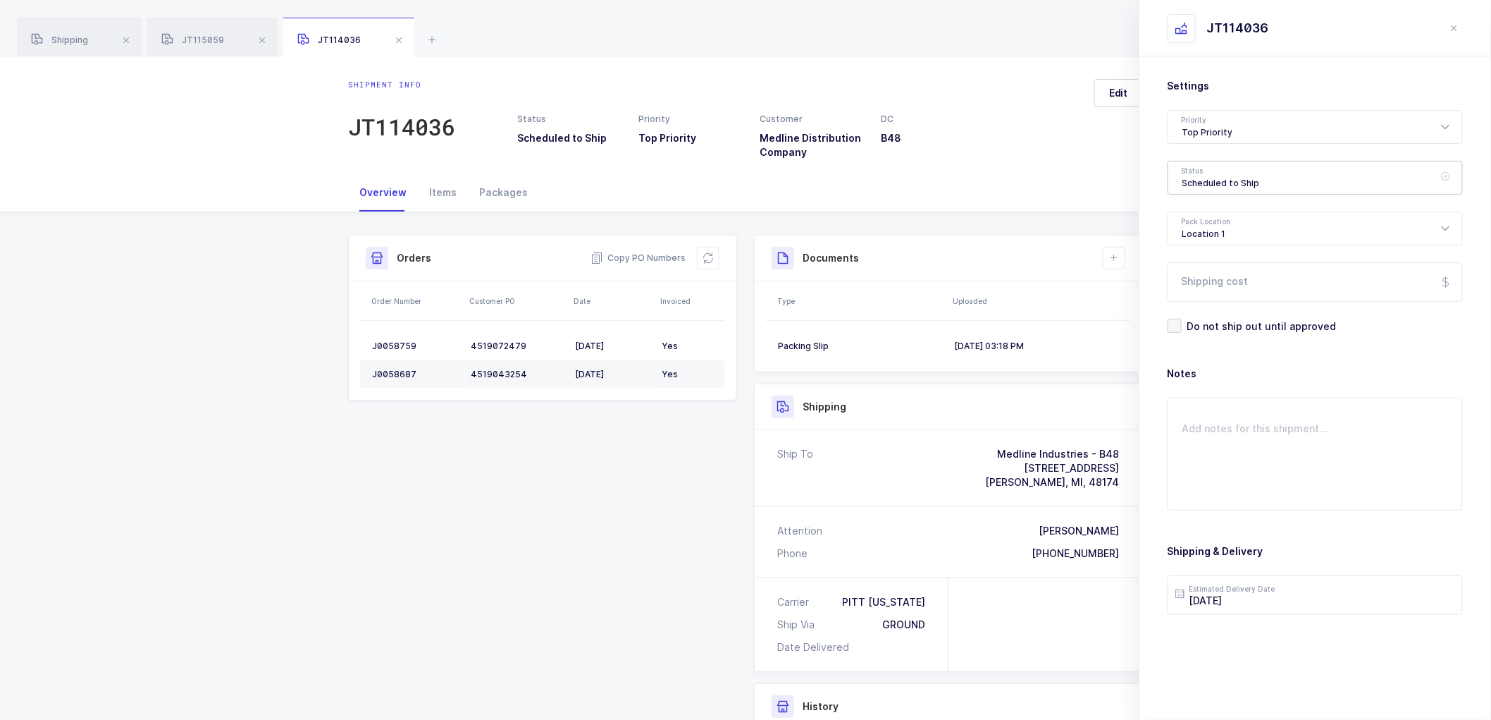
click at [1195, 176] on div "Scheduled to Ship" at bounding box center [1315, 178] width 295 height 34
click at [1199, 285] on span "Shipped" at bounding box center [1203, 286] width 40 height 12
type input "Shipped"
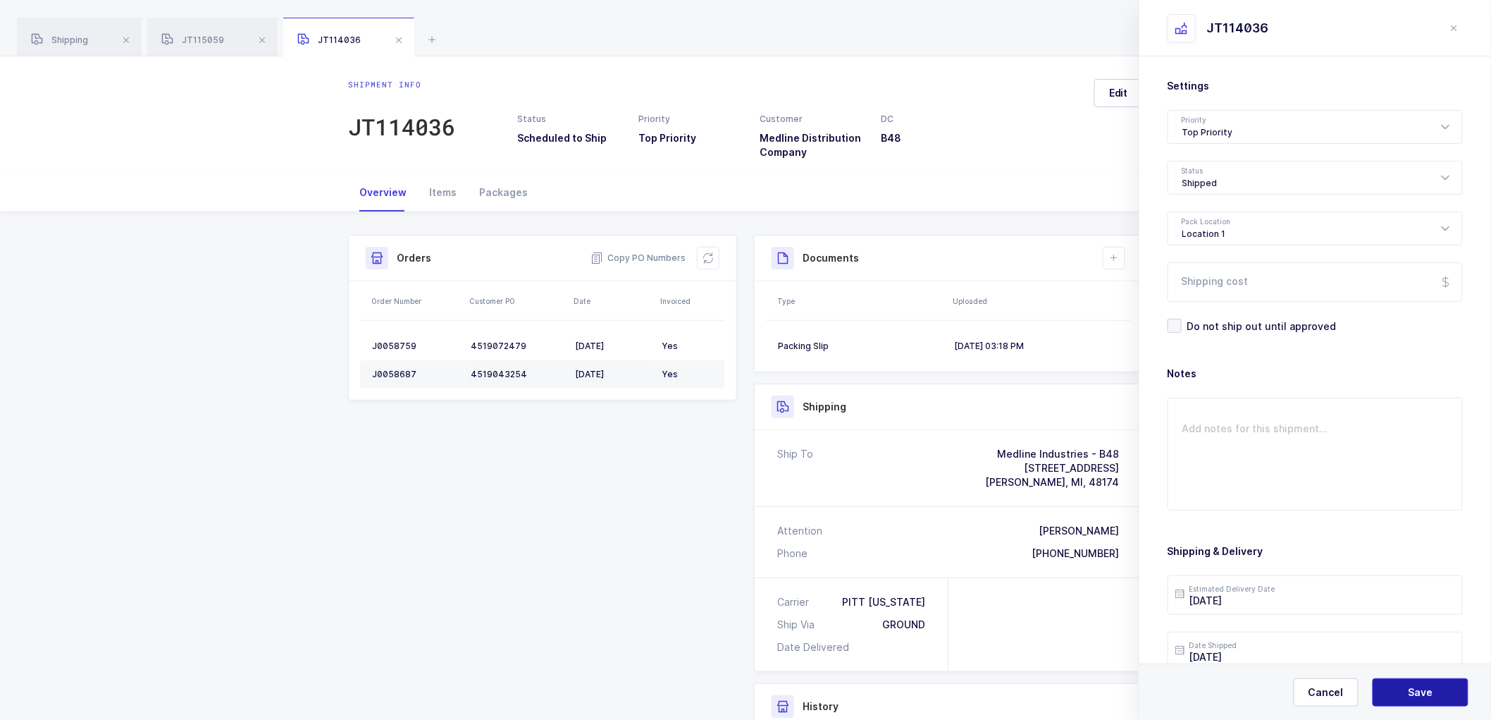
click at [1424, 693] on span "Save" at bounding box center [1421, 692] width 25 height 14
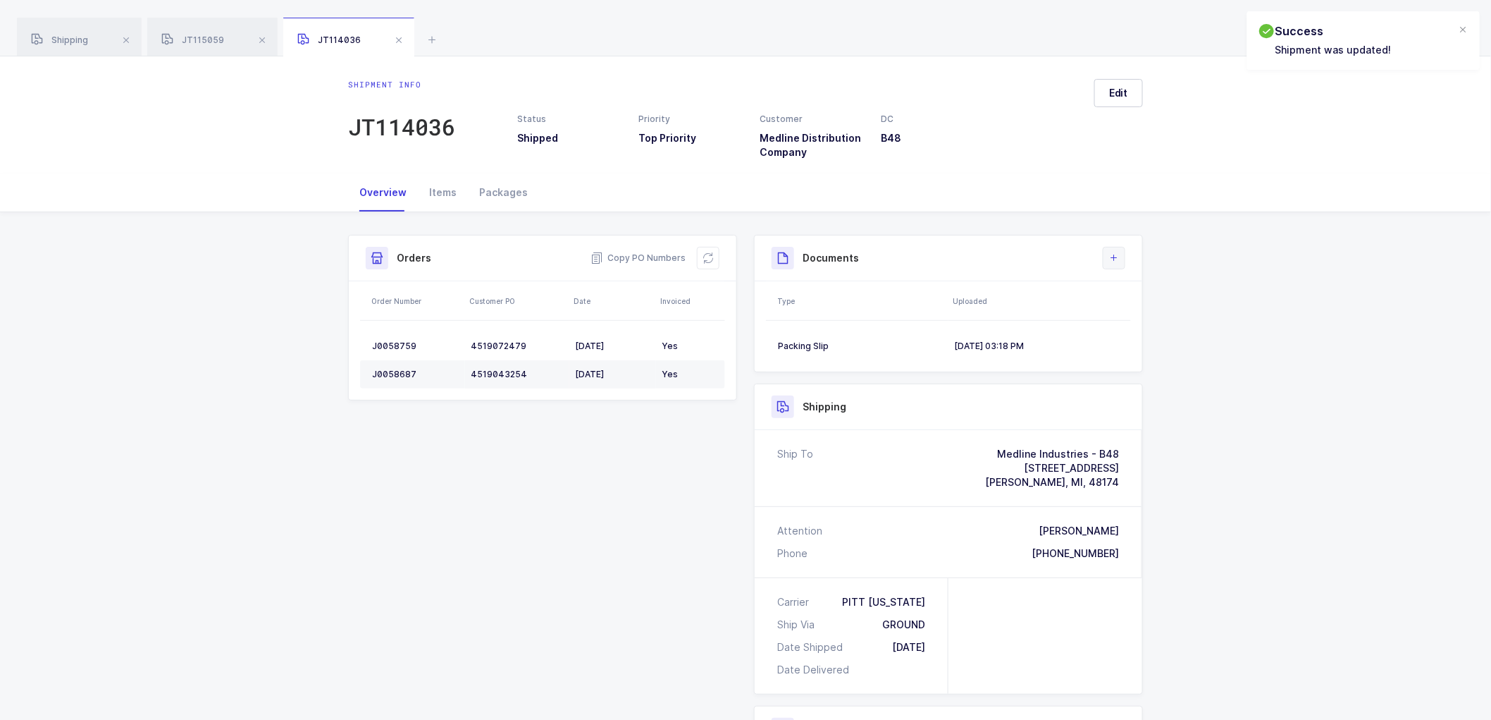
click at [1109, 251] on button at bounding box center [1114, 258] width 23 height 23
click at [1143, 313] on li "Upload Document" at bounding box center [1161, 320] width 105 height 23
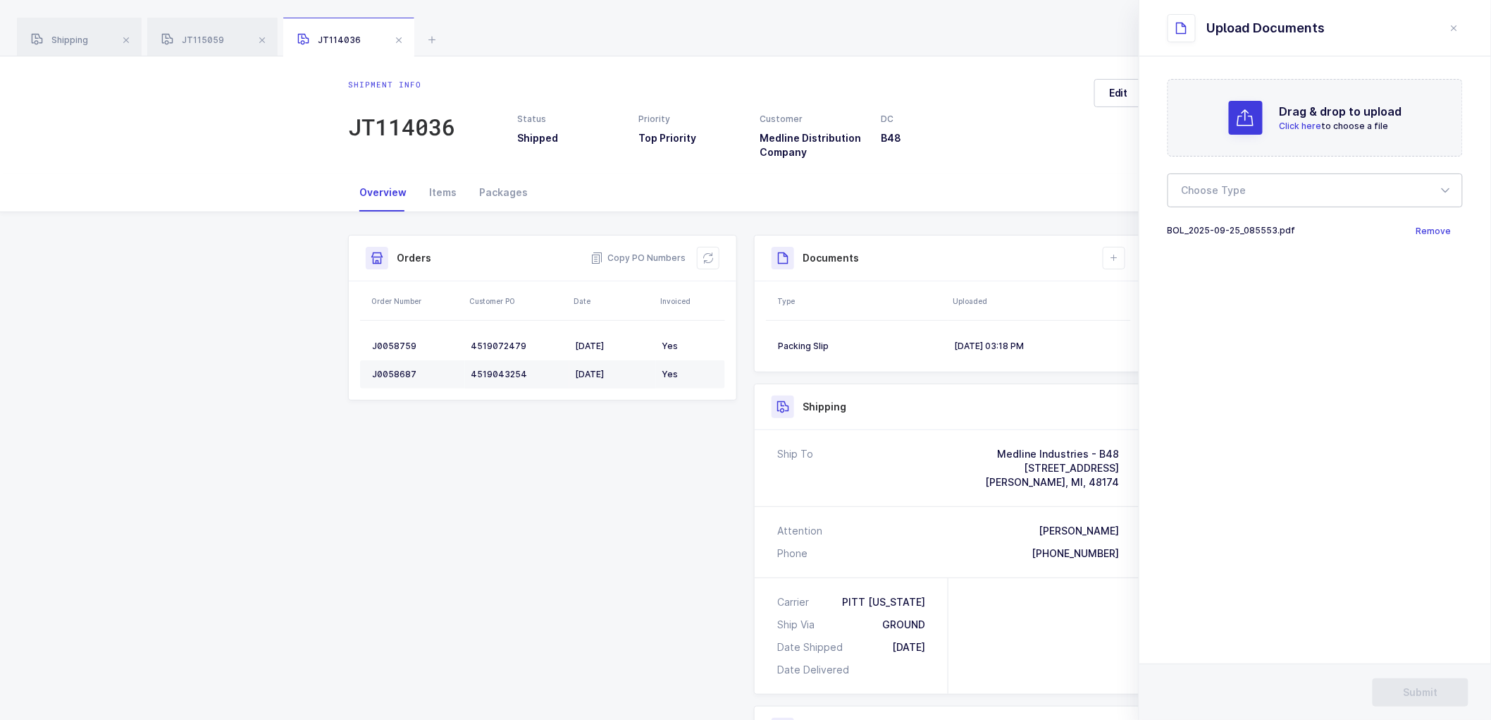
click at [1257, 187] on div at bounding box center [1315, 190] width 295 height 34
click at [1233, 237] on span "Bill of Lading" at bounding box center [1214, 234] width 63 height 12
type input "Bill of Lading"
click at [1421, 684] on button "Submit" at bounding box center [1421, 692] width 96 height 28
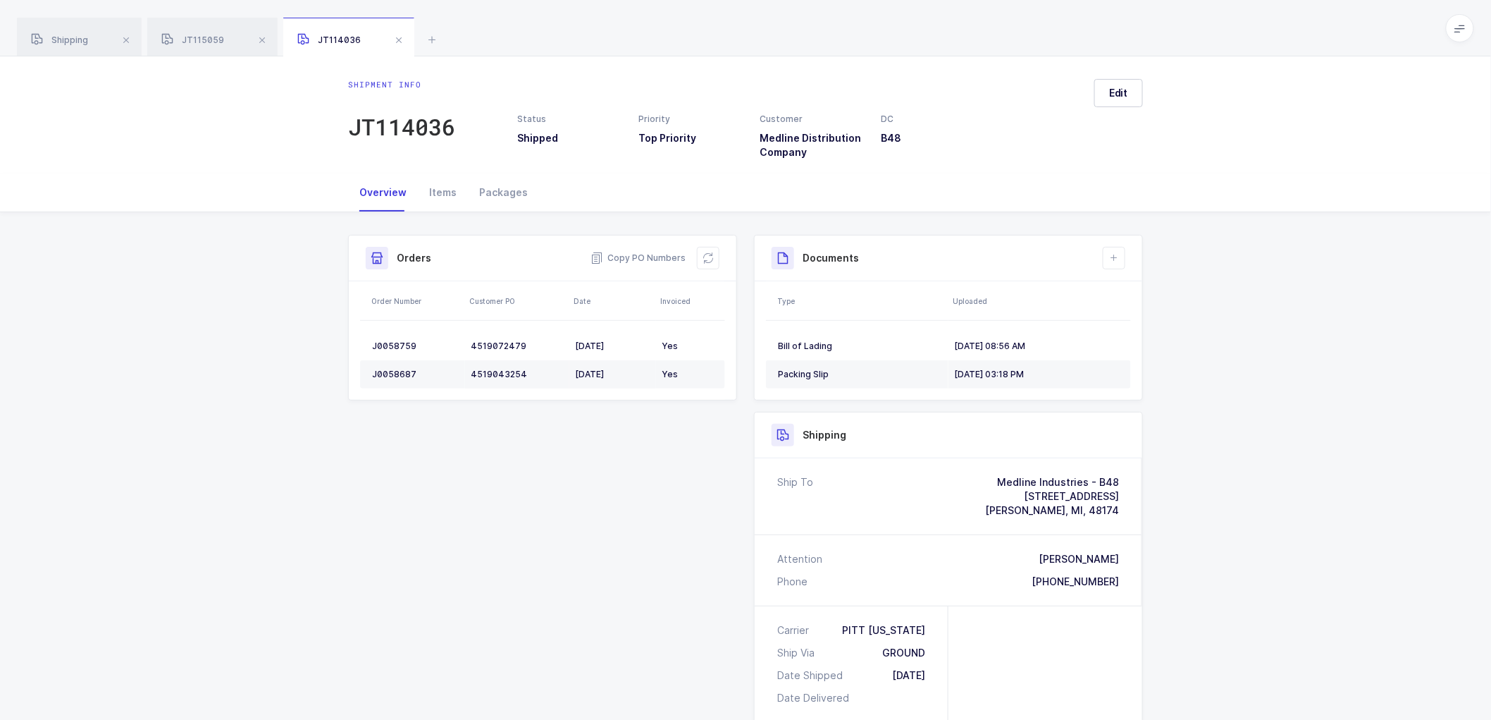
click at [1351, 435] on div "Shipment Info Shipment Number JT114036 Status Shipped Priority Top Priority Cus…" at bounding box center [745, 592] width 1491 height 760
drag, startPoint x: 55, startPoint y: 32, endPoint x: 265, endPoint y: 80, distance: 215.4
click at [58, 32] on div "Shipping" at bounding box center [79, 37] width 125 height 39
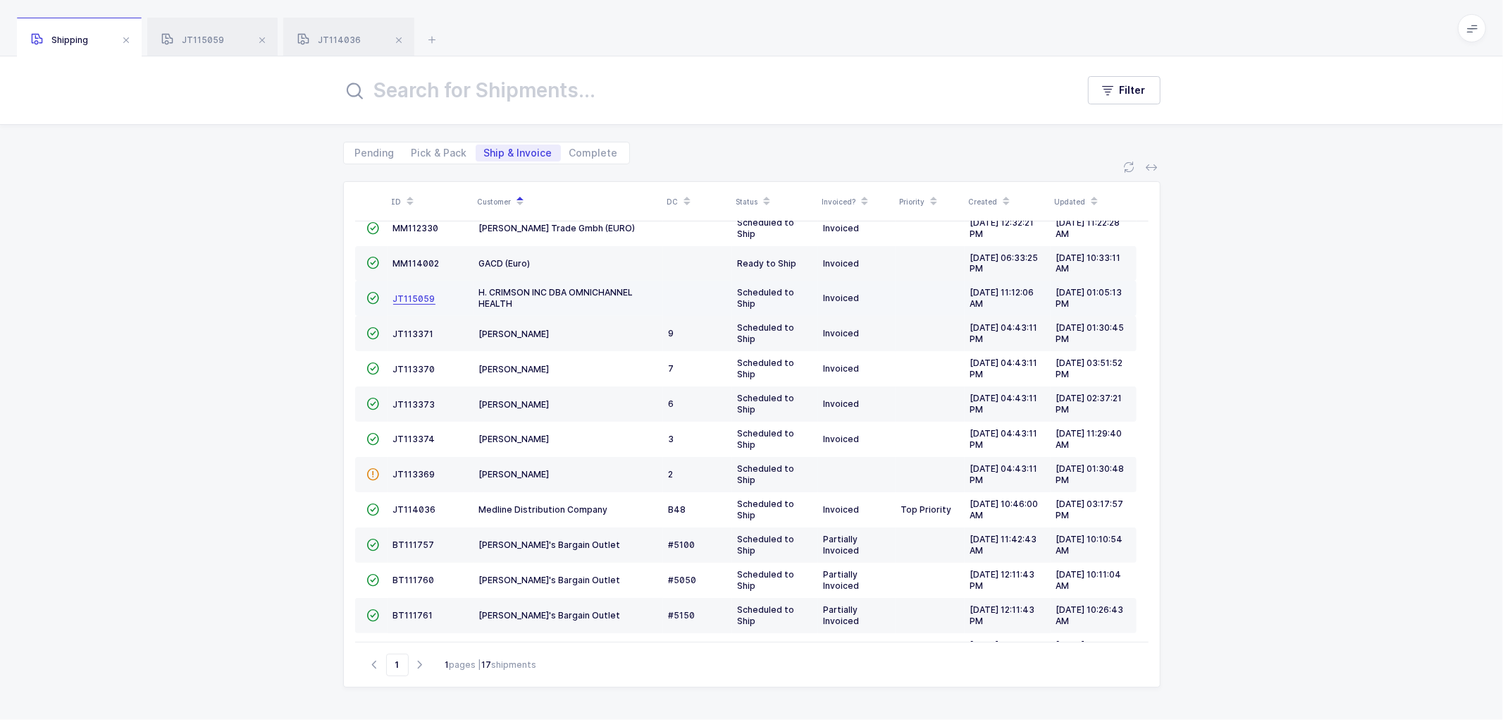
click at [410, 297] on span "JT115059" at bounding box center [414, 298] width 42 height 11
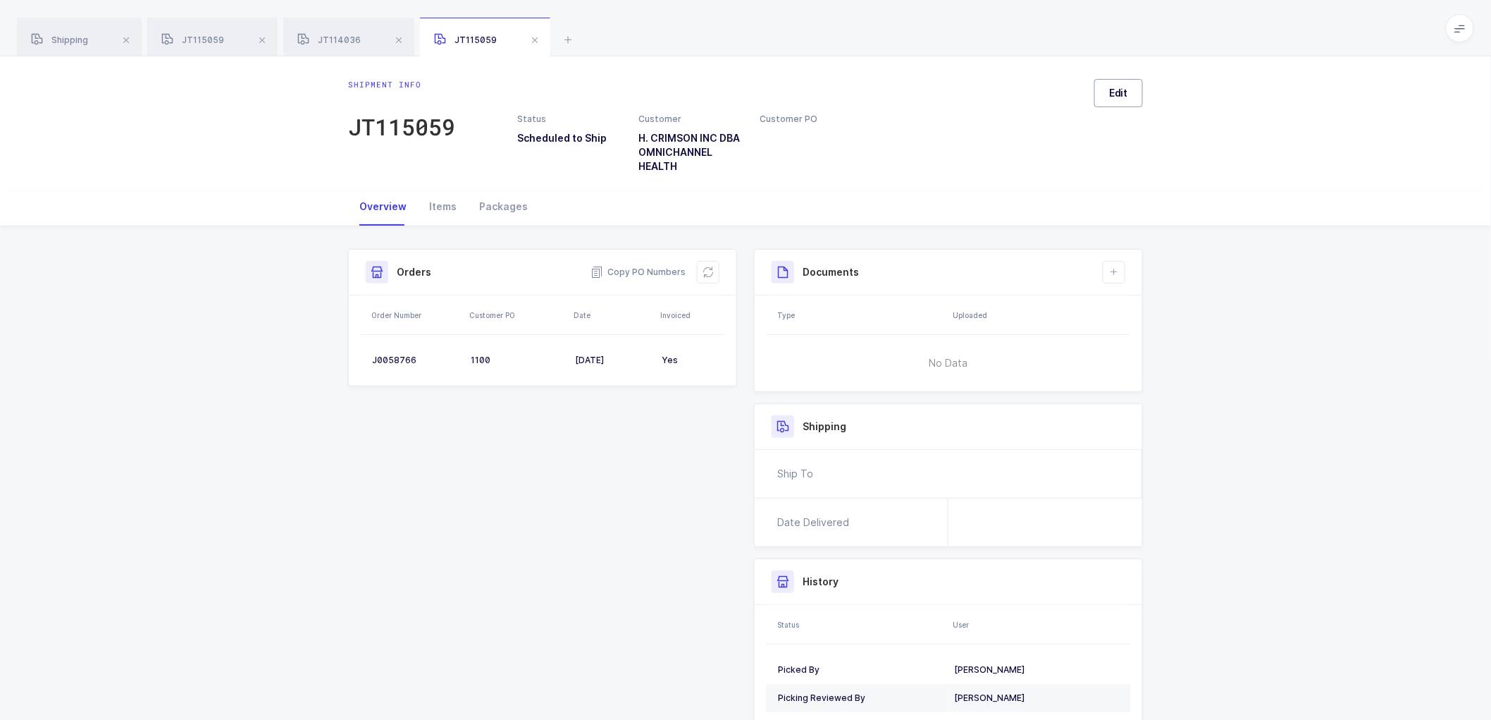
click at [1125, 100] on button "Edit" at bounding box center [1118, 93] width 49 height 28
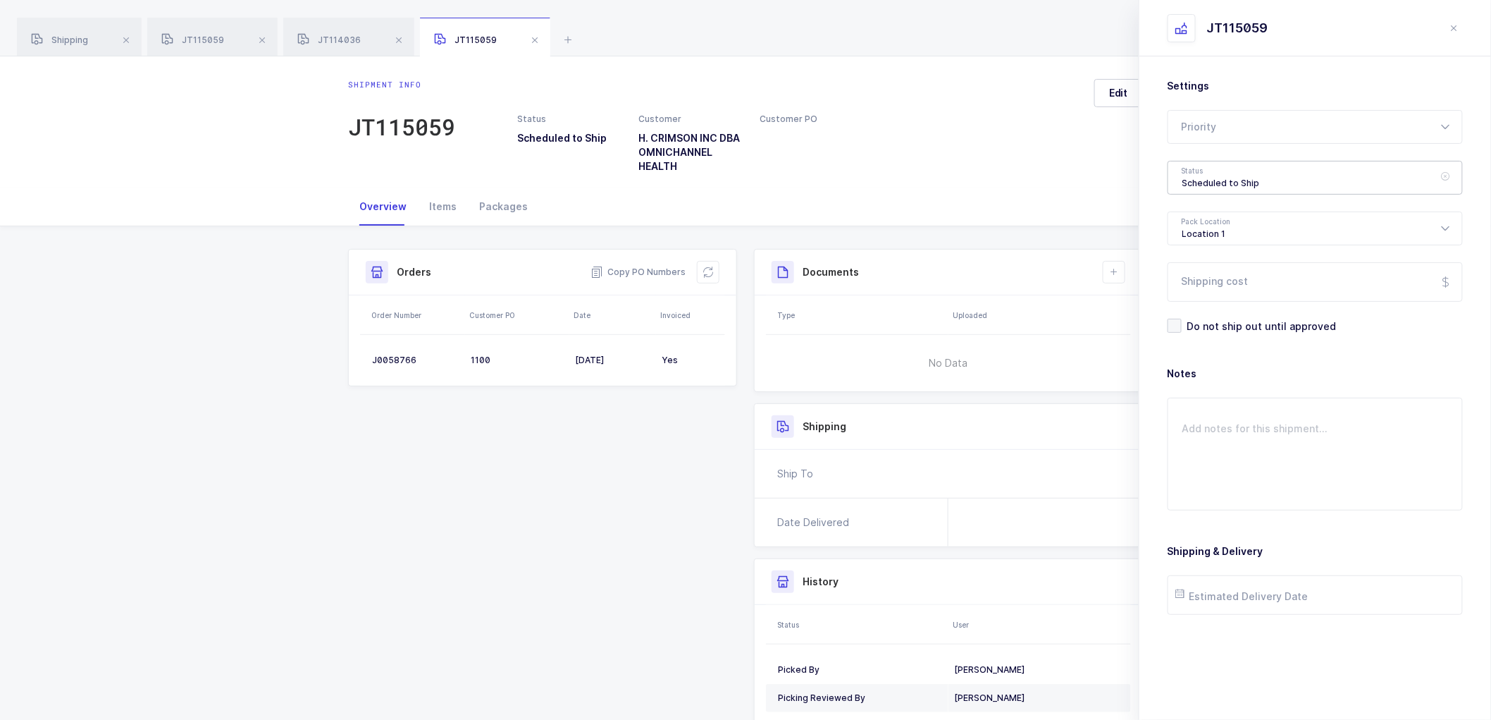
click at [1206, 182] on div "Scheduled to Ship" at bounding box center [1315, 178] width 295 height 34
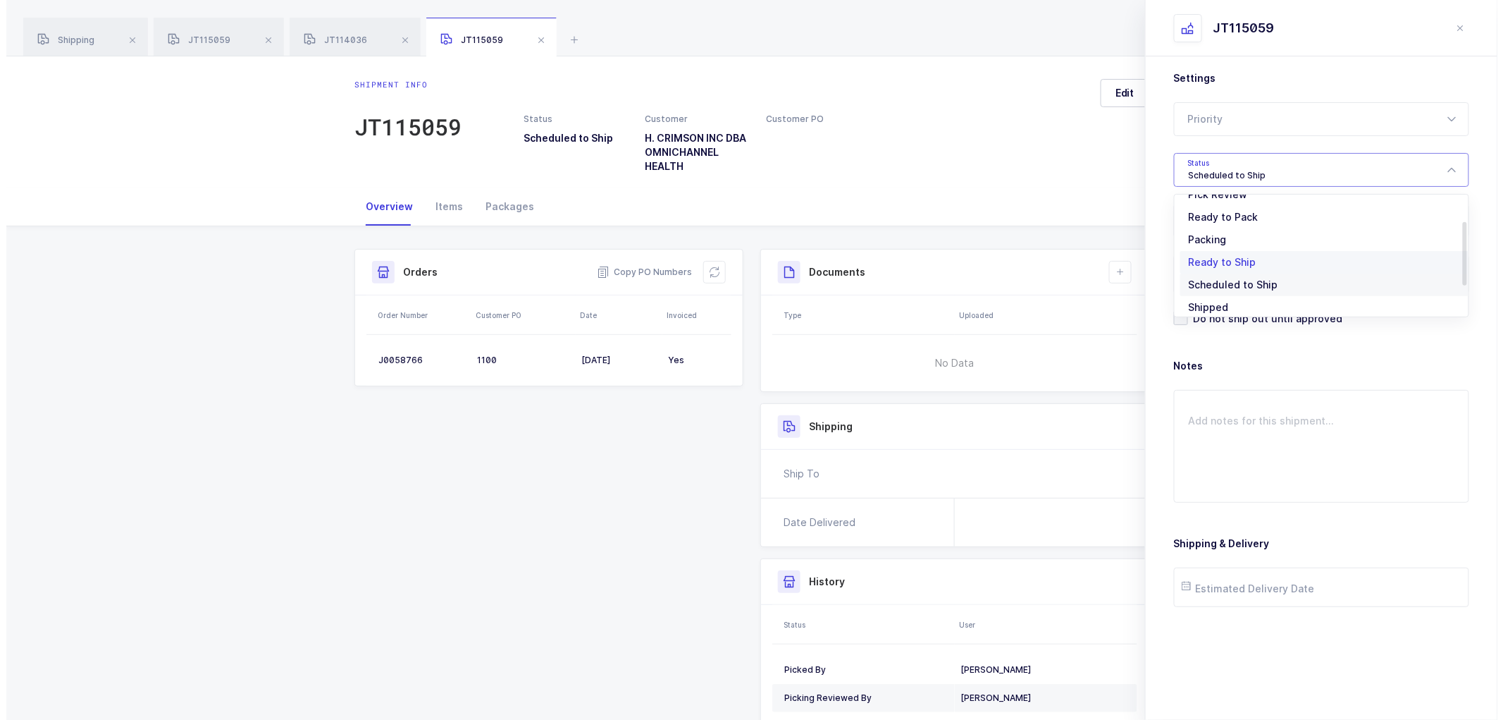
scroll to position [116, 0]
click at [1212, 275] on span "Shipped" at bounding box center [1203, 278] width 40 height 12
type input "Shipped"
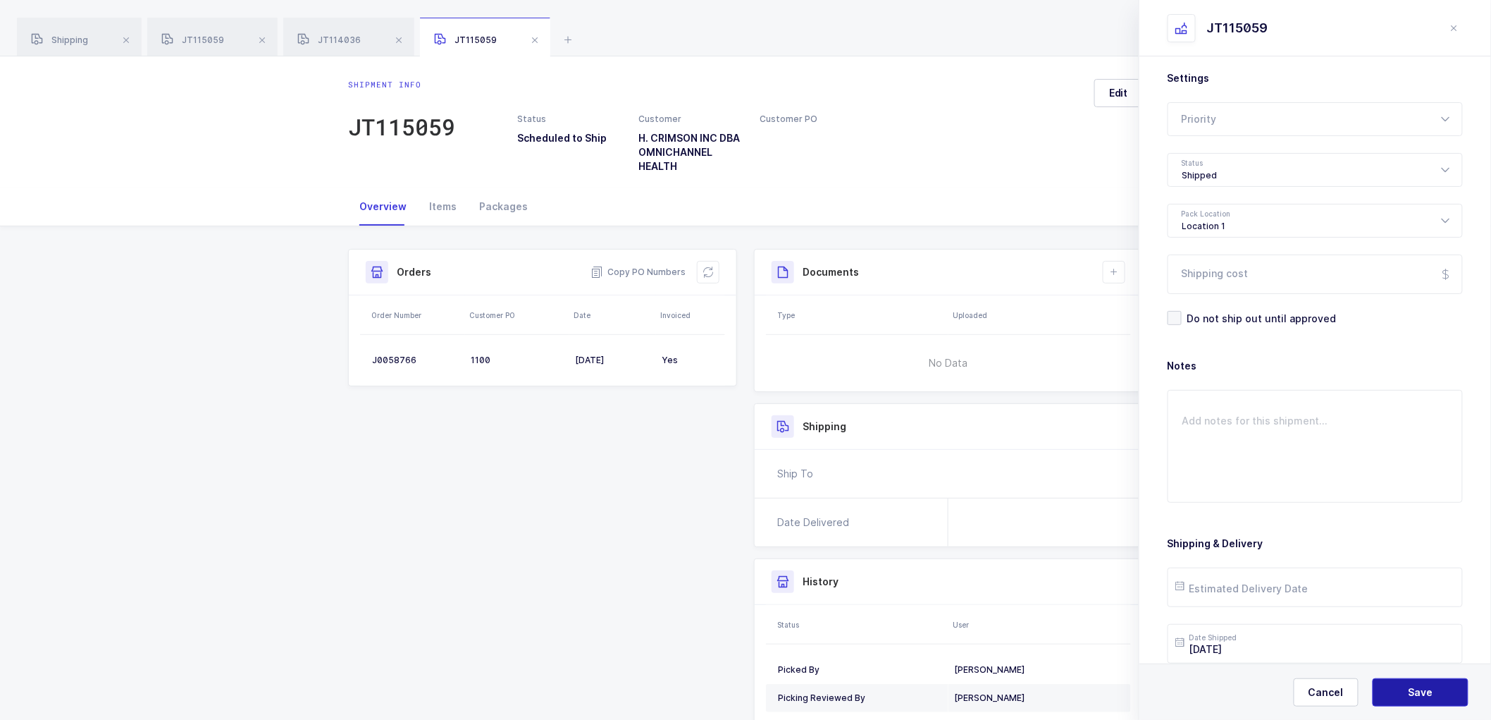
click at [1405, 686] on button "Save" at bounding box center [1421, 692] width 96 height 28
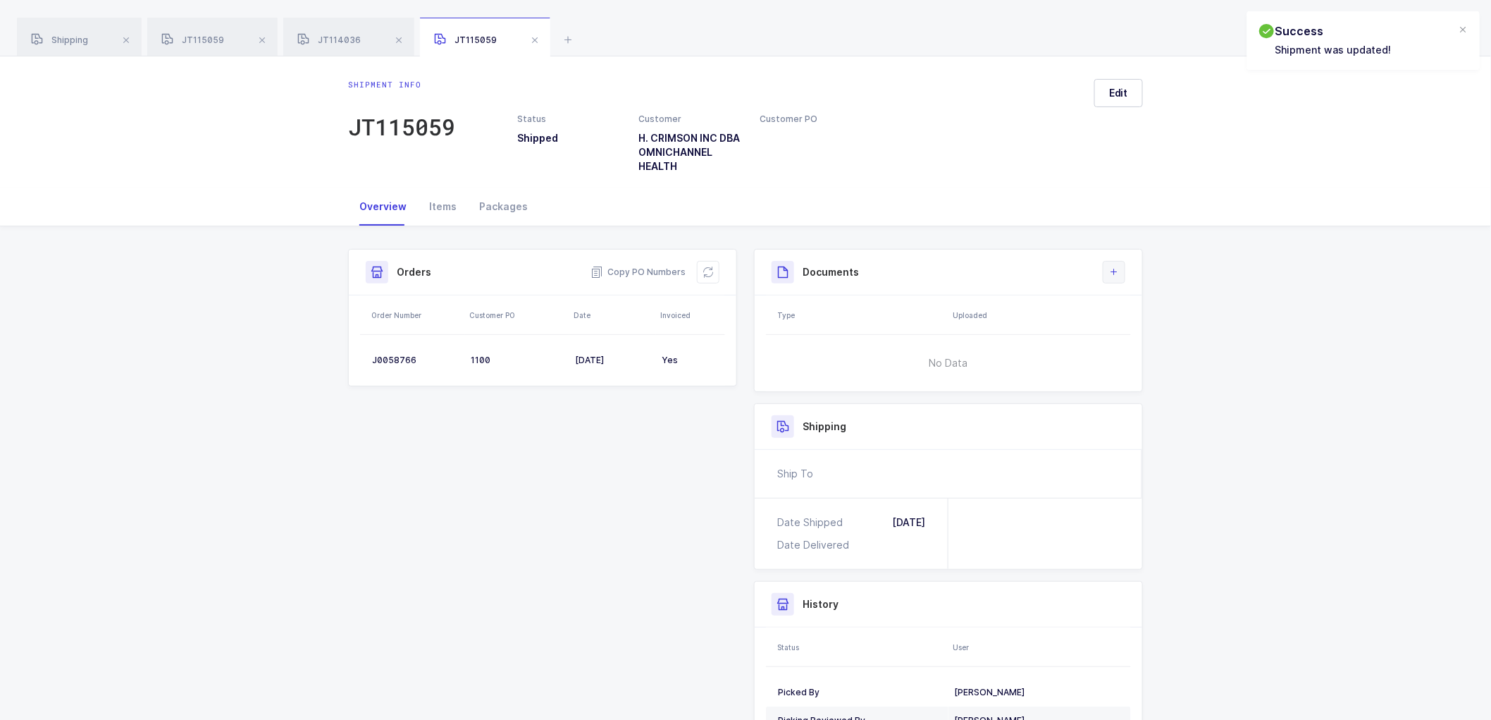
click at [1109, 276] on icon at bounding box center [1114, 271] width 11 height 11
click at [1143, 335] on li "Upload Document" at bounding box center [1161, 334] width 105 height 23
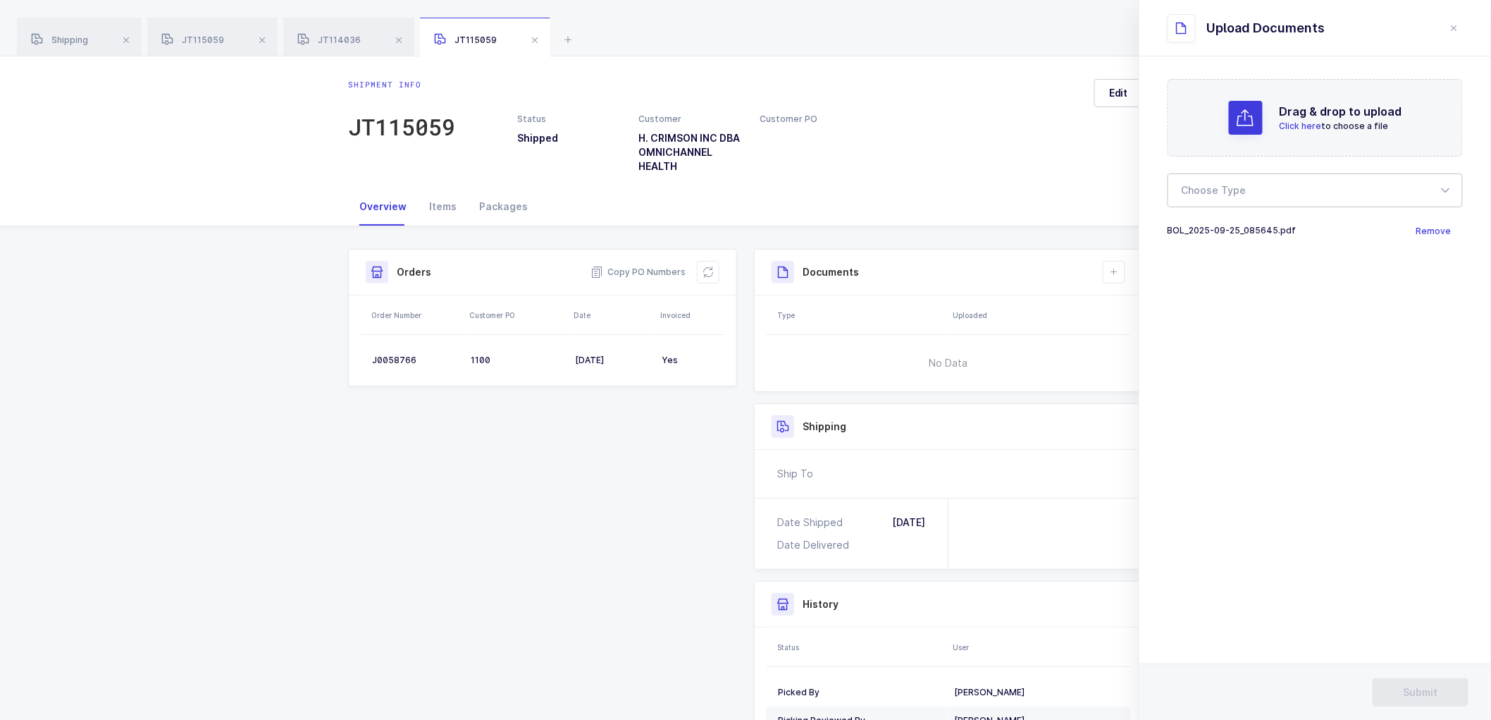
click at [1274, 192] on div at bounding box center [1315, 190] width 295 height 34
click at [1255, 237] on li "Bill of Lading" at bounding box center [1321, 234] width 295 height 23
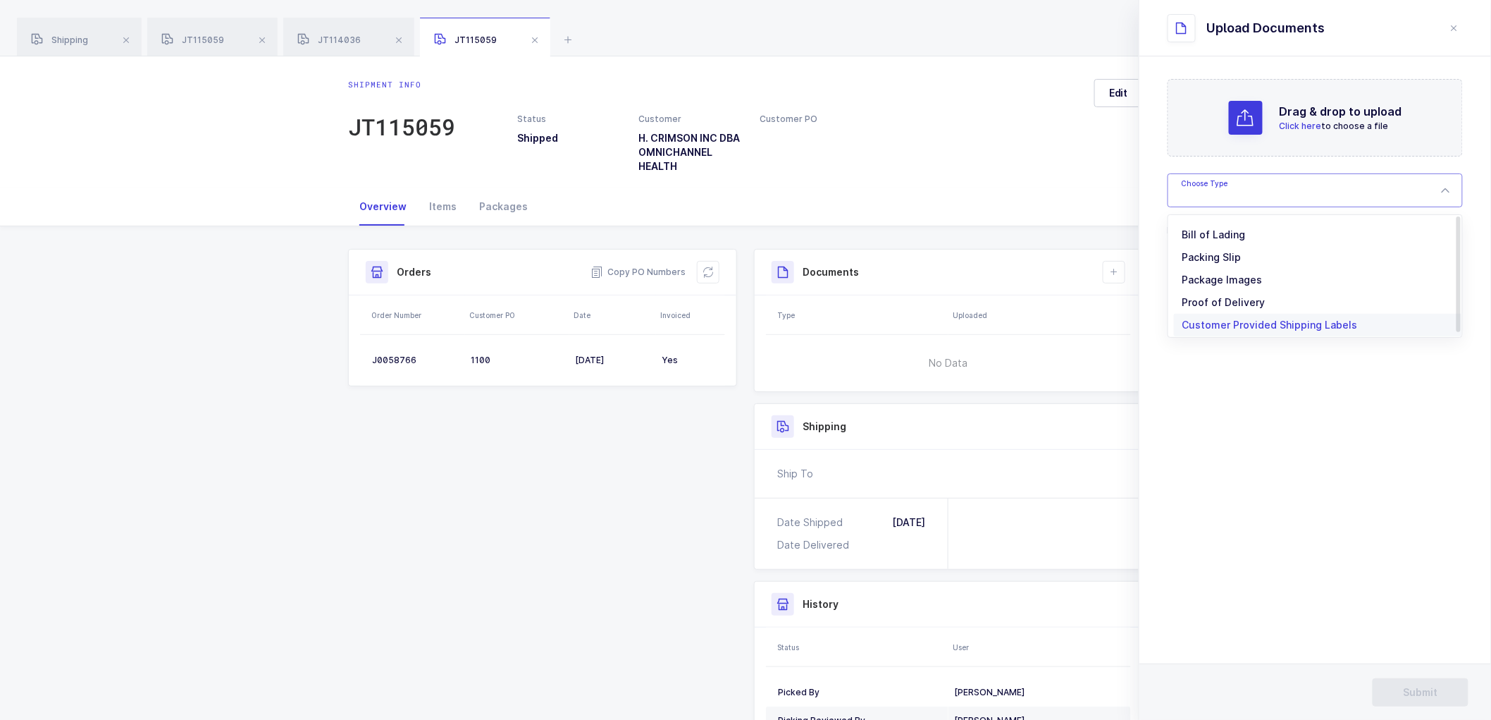
type input "Bill of Lading"
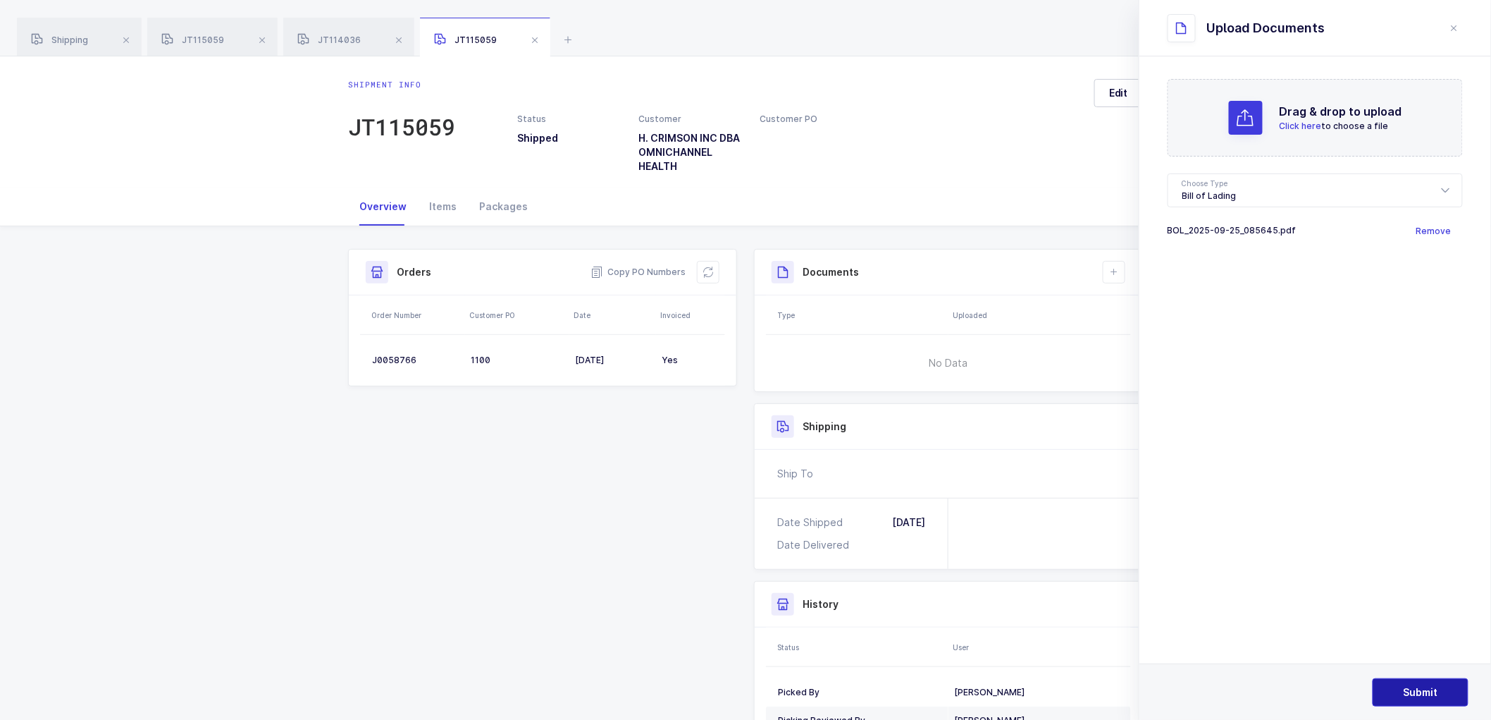
click at [1431, 689] on span "Submit" at bounding box center [1421, 692] width 35 height 14
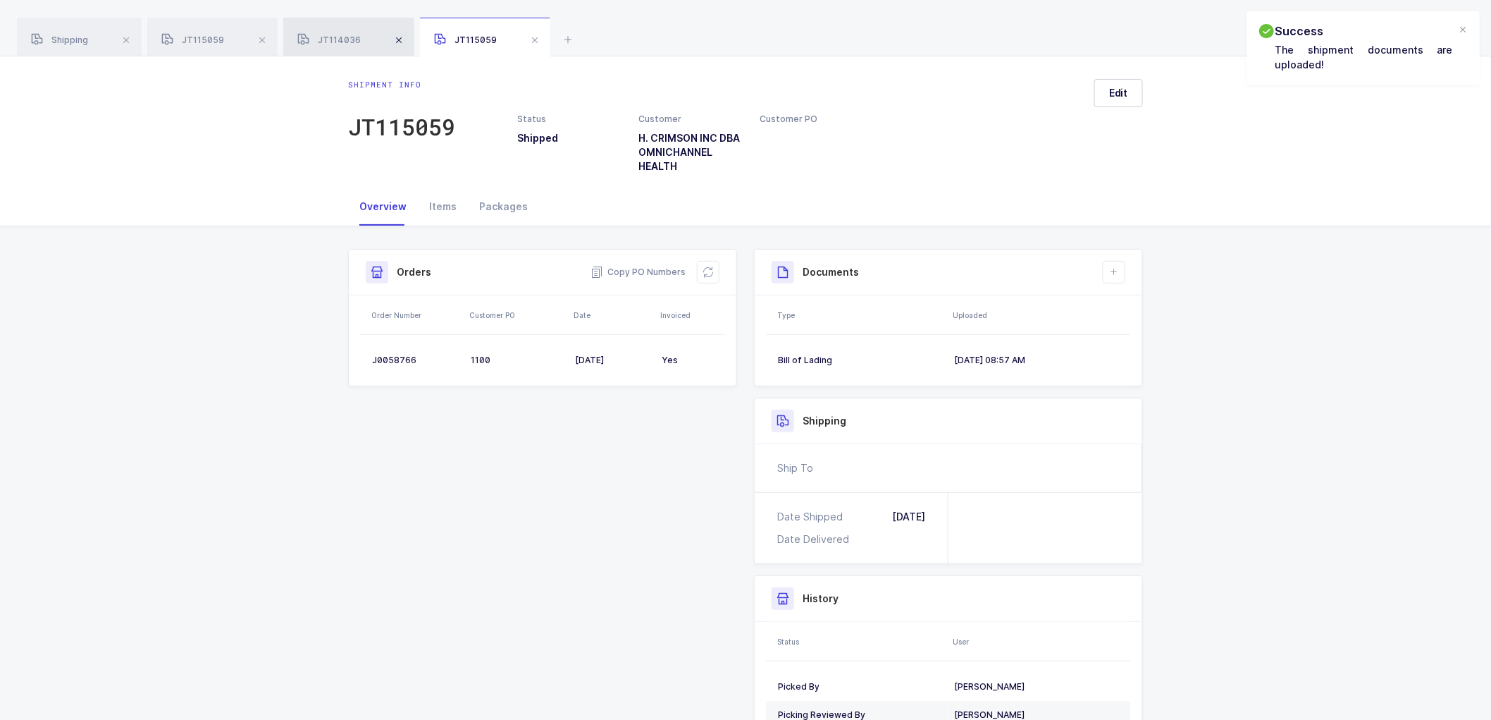
click at [397, 36] on span at bounding box center [398, 40] width 17 height 17
click at [396, 37] on span at bounding box center [398, 40] width 17 height 17
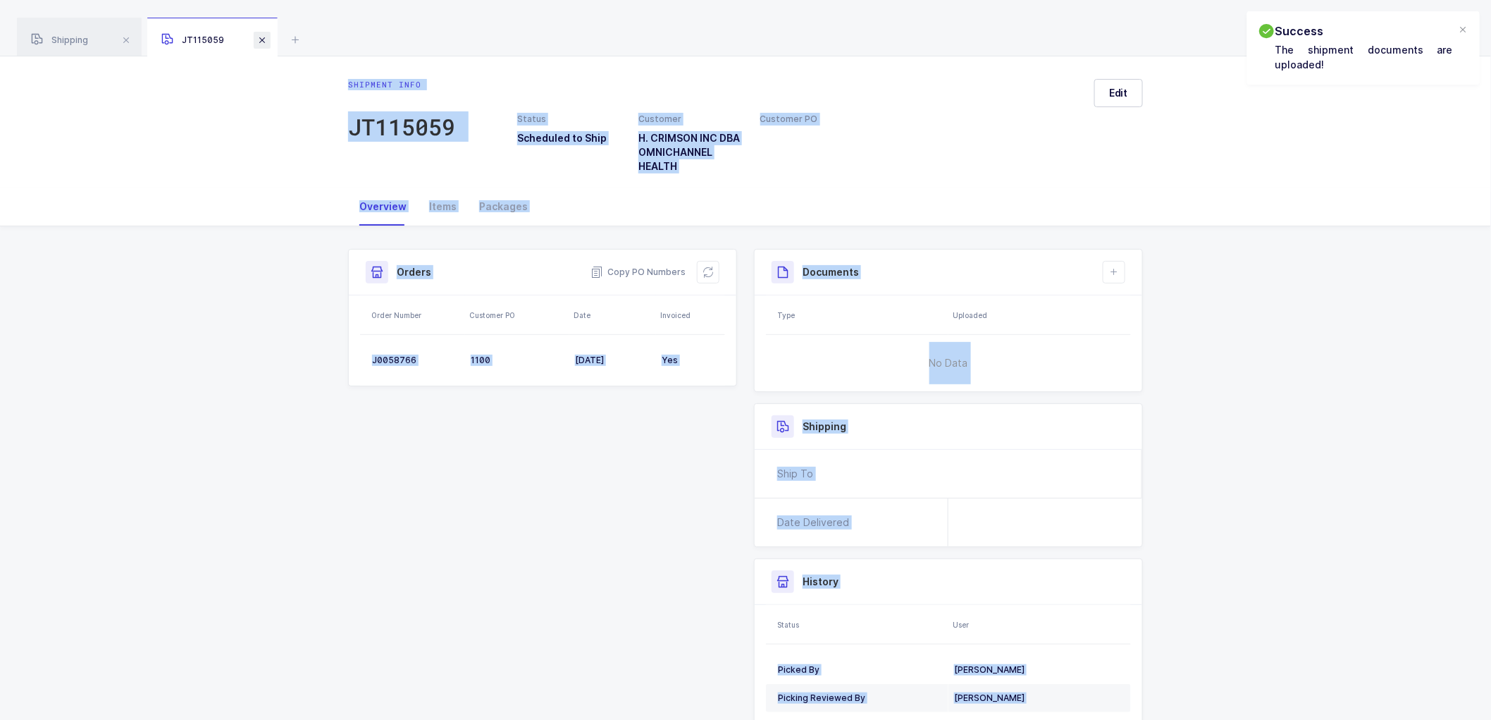
click at [261, 39] on span at bounding box center [262, 40] width 17 height 17
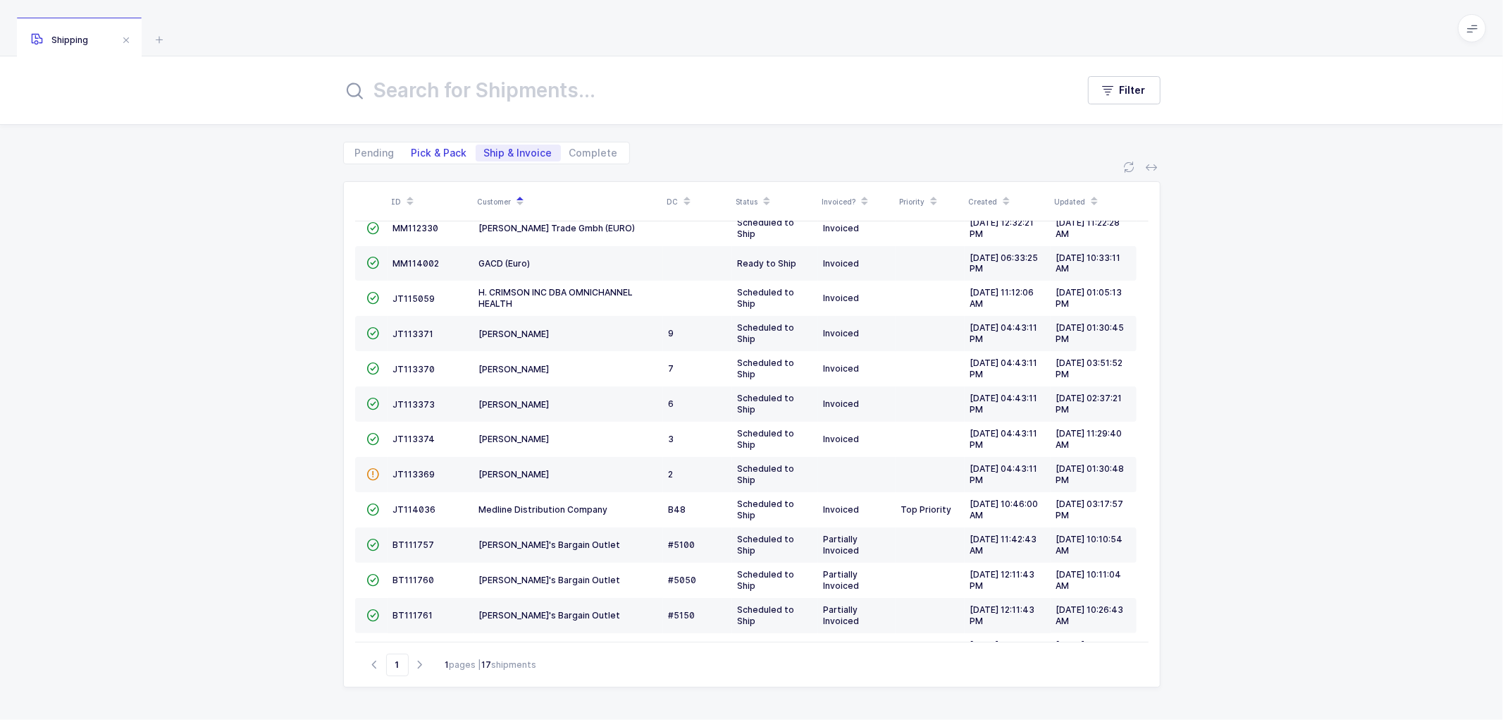
click at [432, 148] on span "Pick & Pack" at bounding box center [440, 153] width 56 height 10
click at [412, 148] on input "Pick & Pack" at bounding box center [407, 148] width 9 height 9
radio input "true"
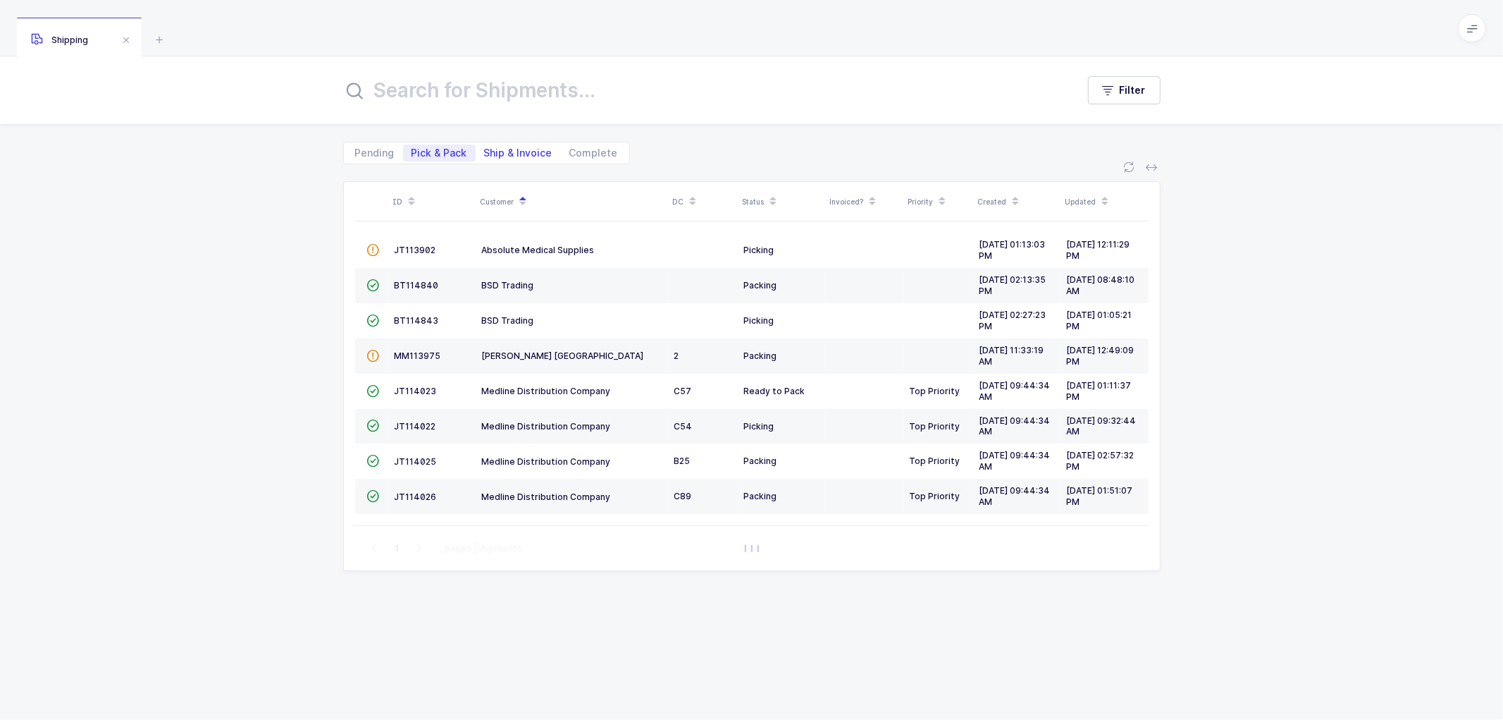
click at [497, 143] on div "Pending Pick & Pack Ship & Invoice Complete" at bounding box center [486, 153] width 287 height 23
click at [503, 155] on span "Ship & Invoice" at bounding box center [518, 153] width 68 height 10
click at [485, 154] on input "Ship & Invoice" at bounding box center [480, 148] width 9 height 9
radio input "true"
radio input "false"
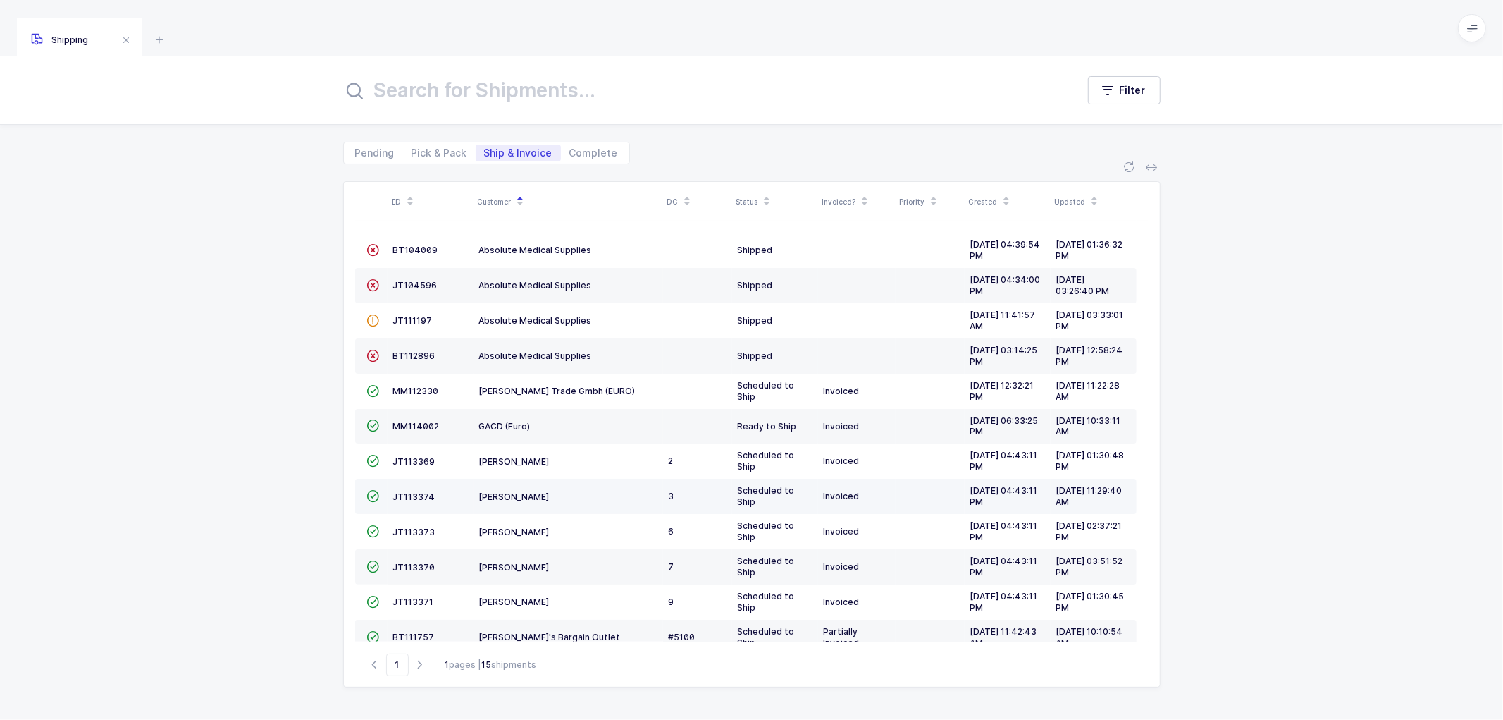
click at [414, 488] on td "JT113374" at bounding box center [431, 496] width 86 height 35
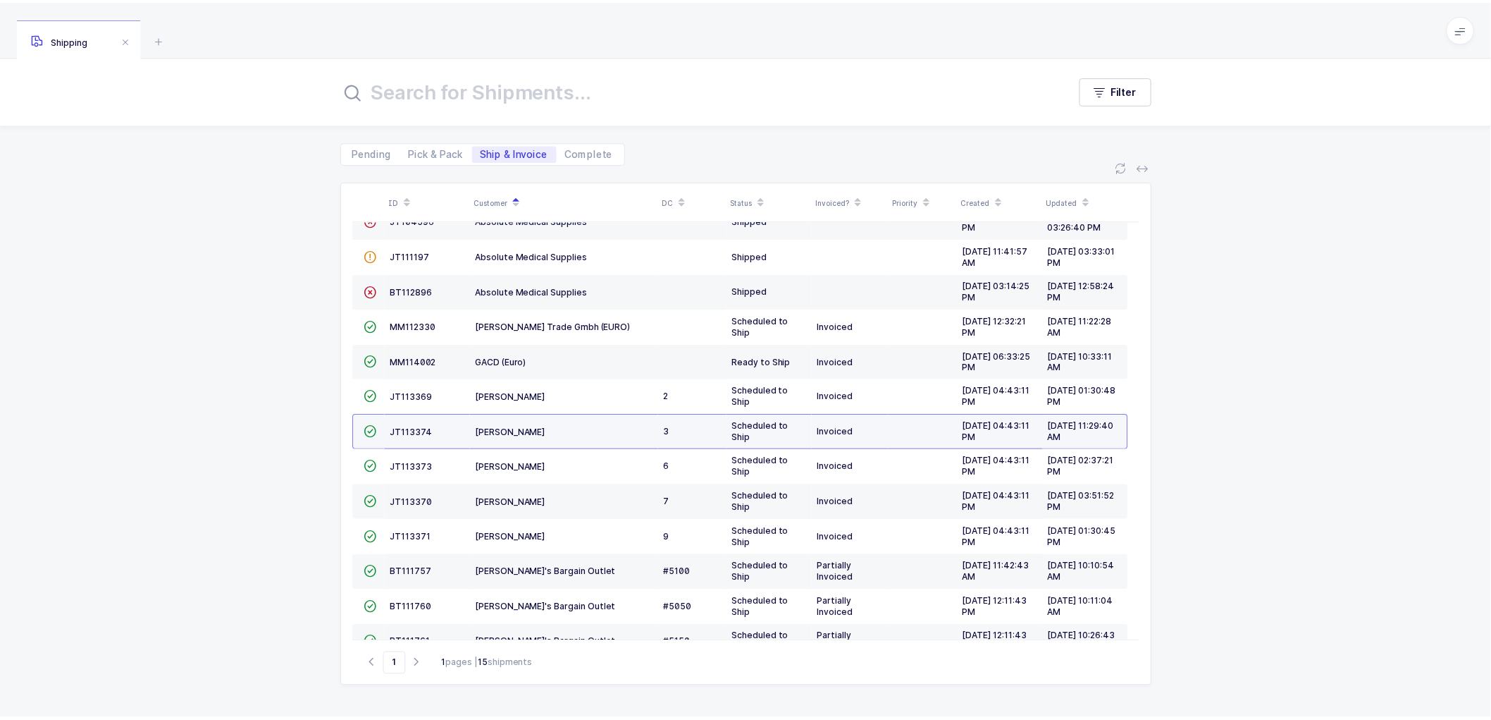
scroll to position [132, 0]
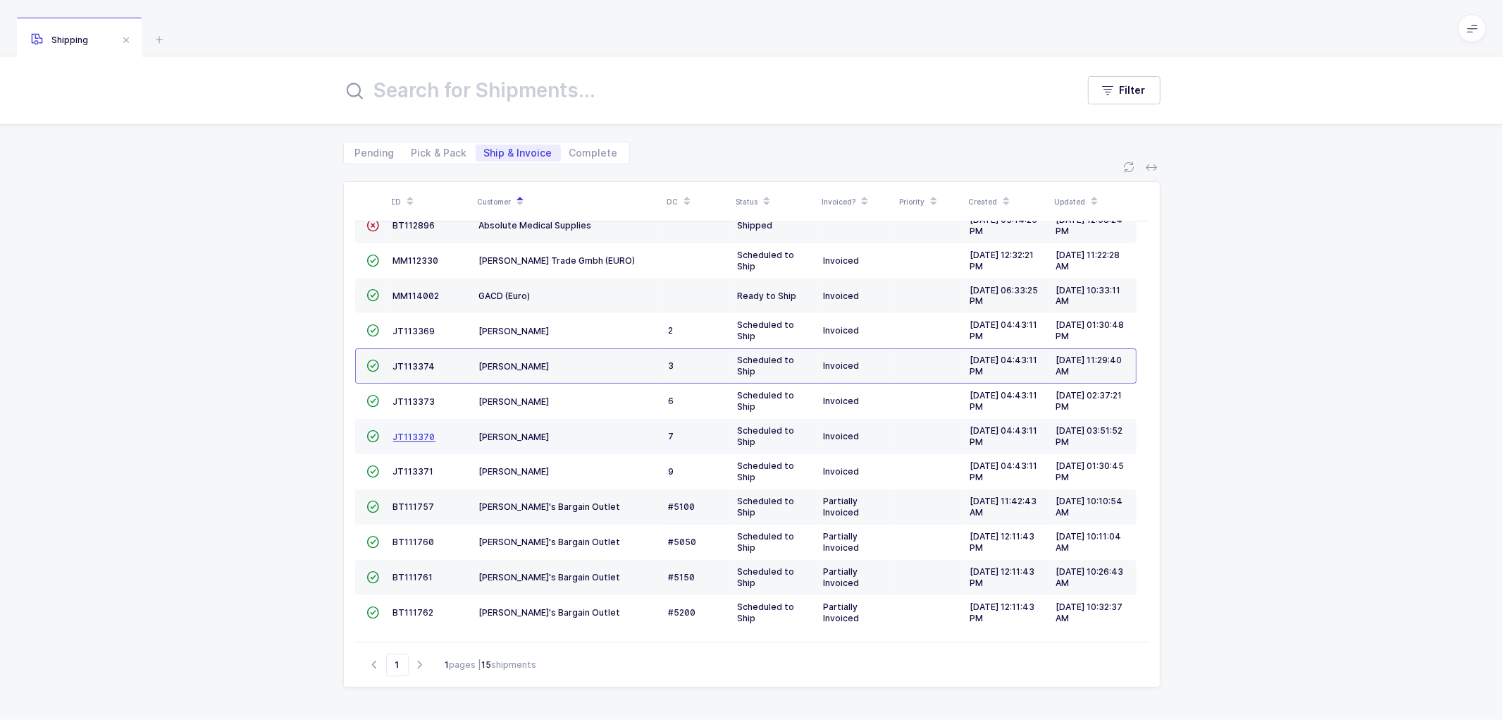
click at [412, 431] on span "JT113370" at bounding box center [414, 436] width 42 height 11
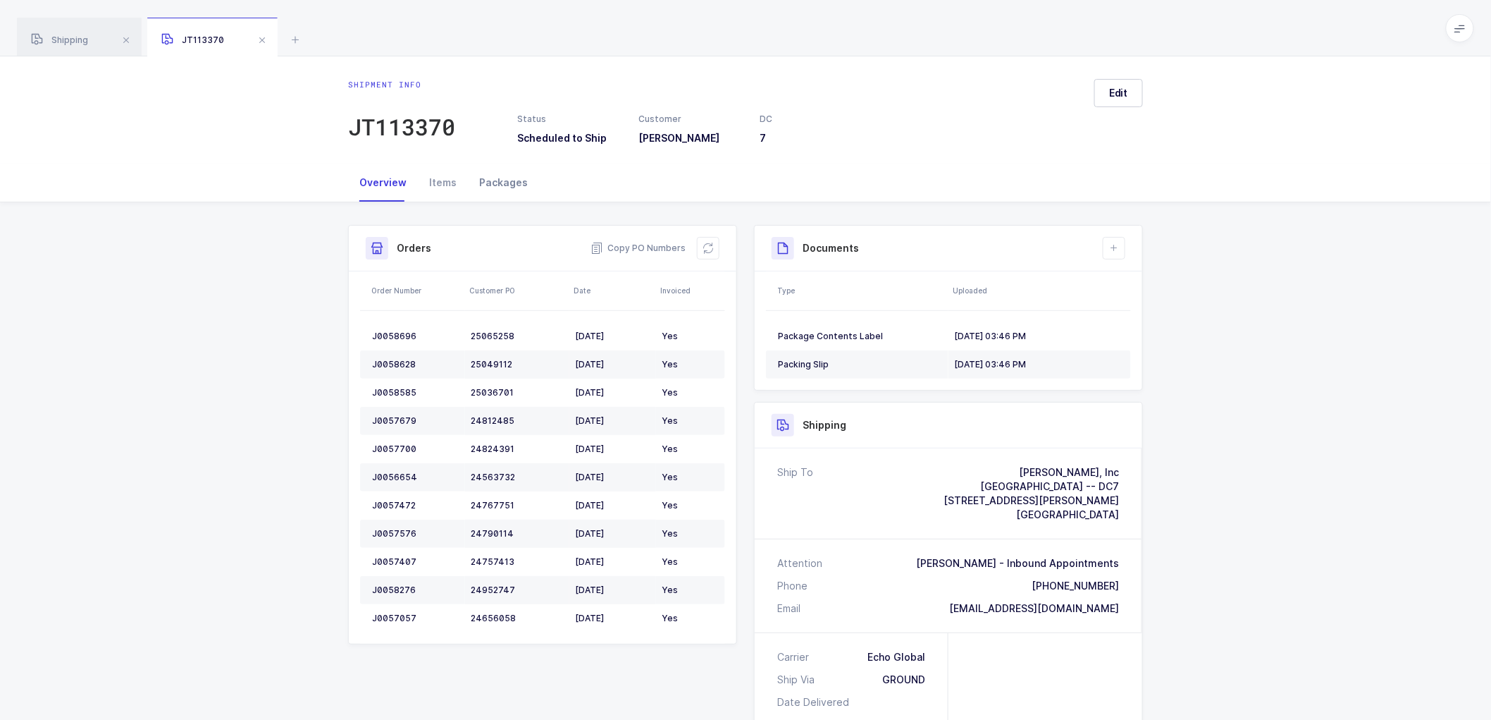
click at [510, 178] on div "Packages" at bounding box center [503, 183] width 71 height 38
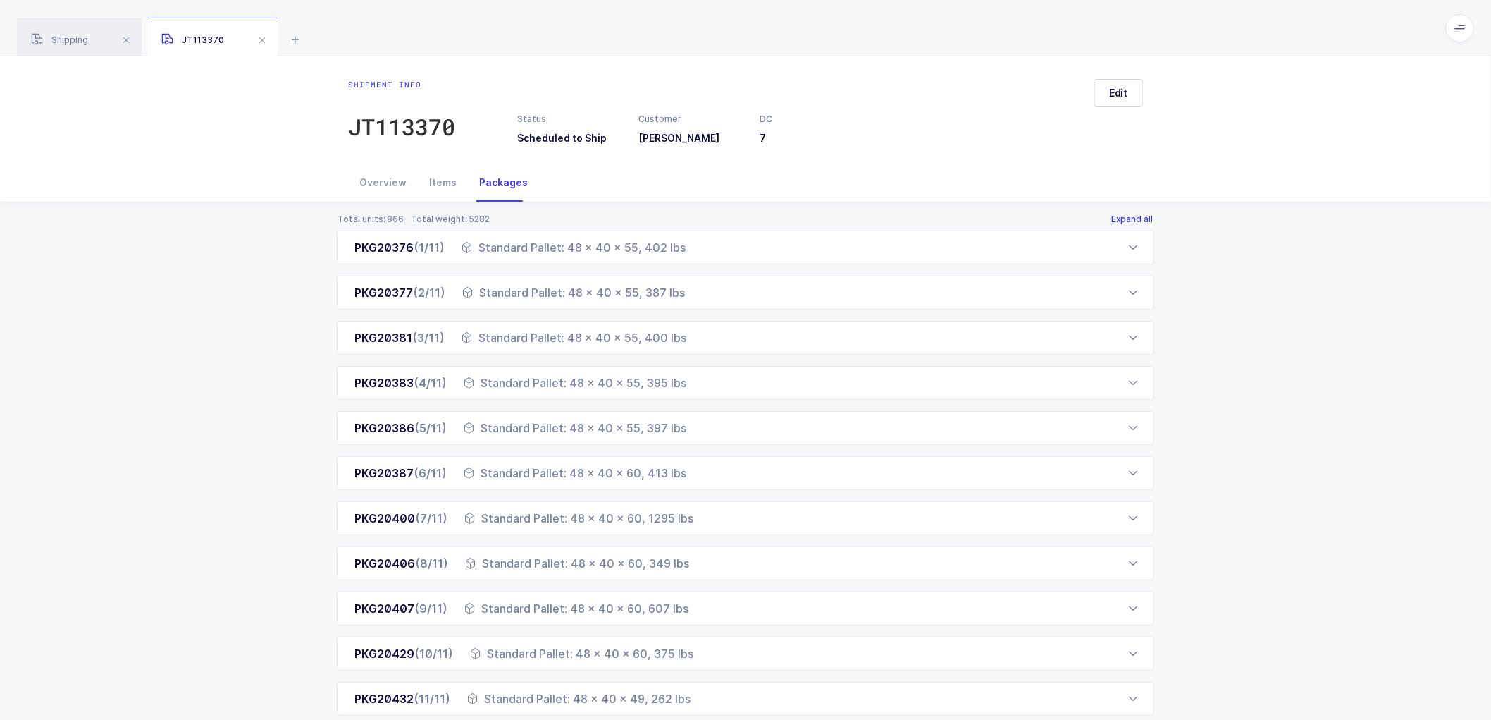
click at [1128, 216] on button "Expand all" at bounding box center [1133, 219] width 44 height 11
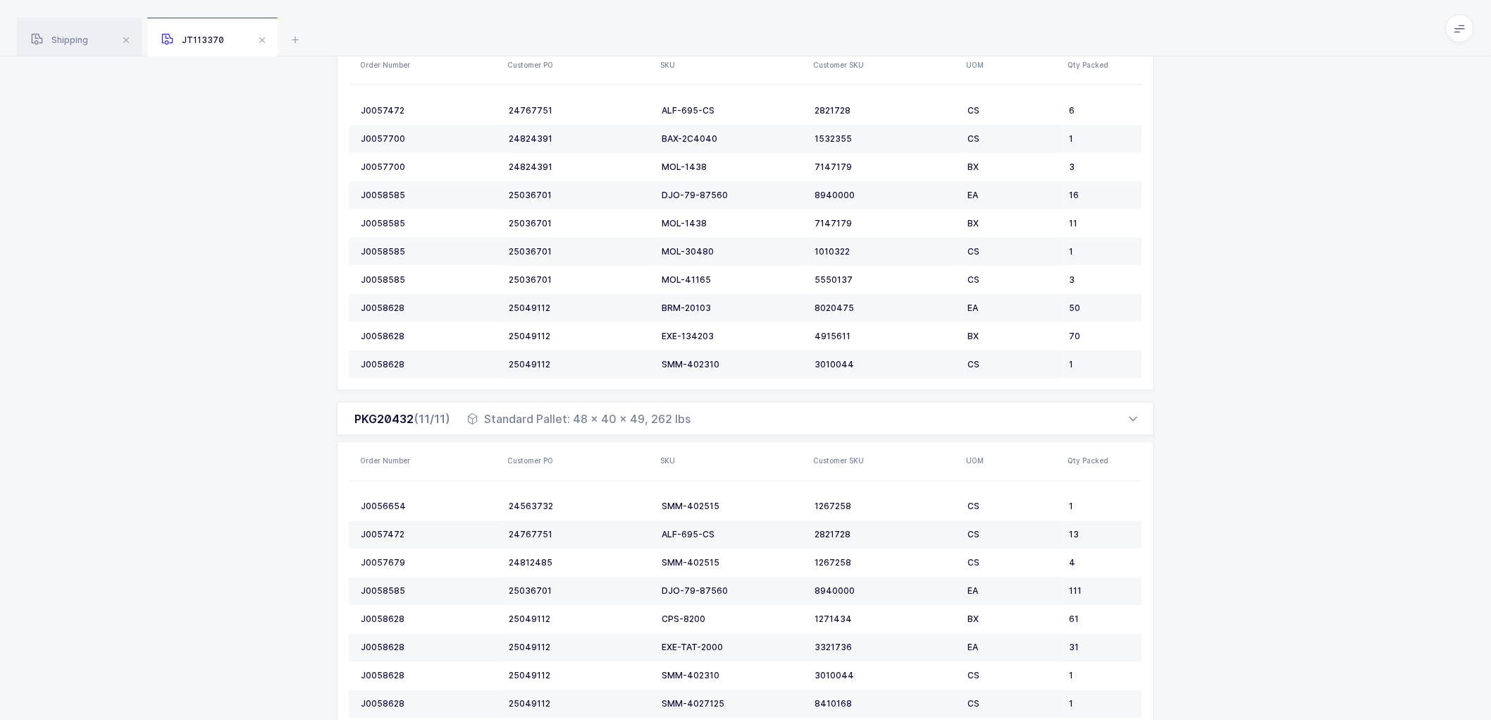
scroll to position [2972, 0]
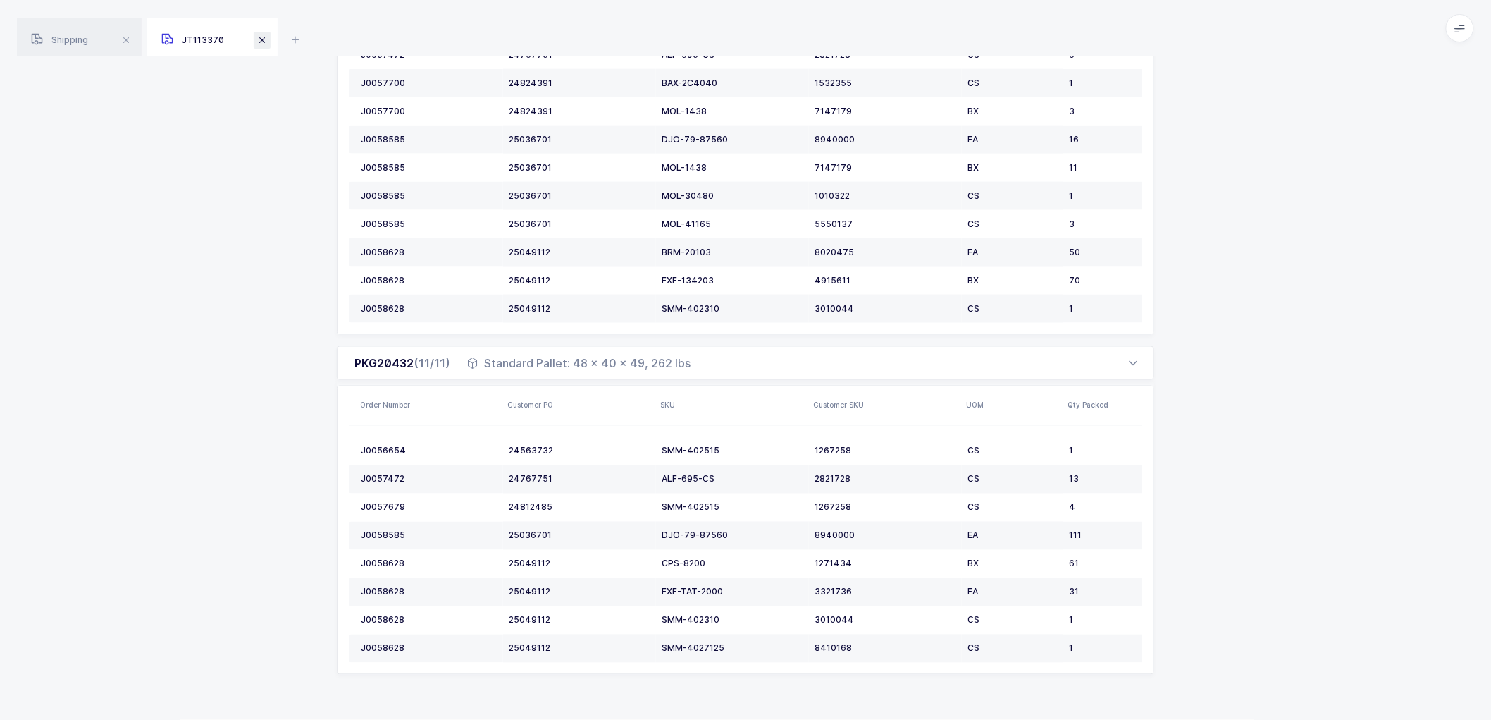
click at [264, 37] on span at bounding box center [262, 40] width 17 height 17
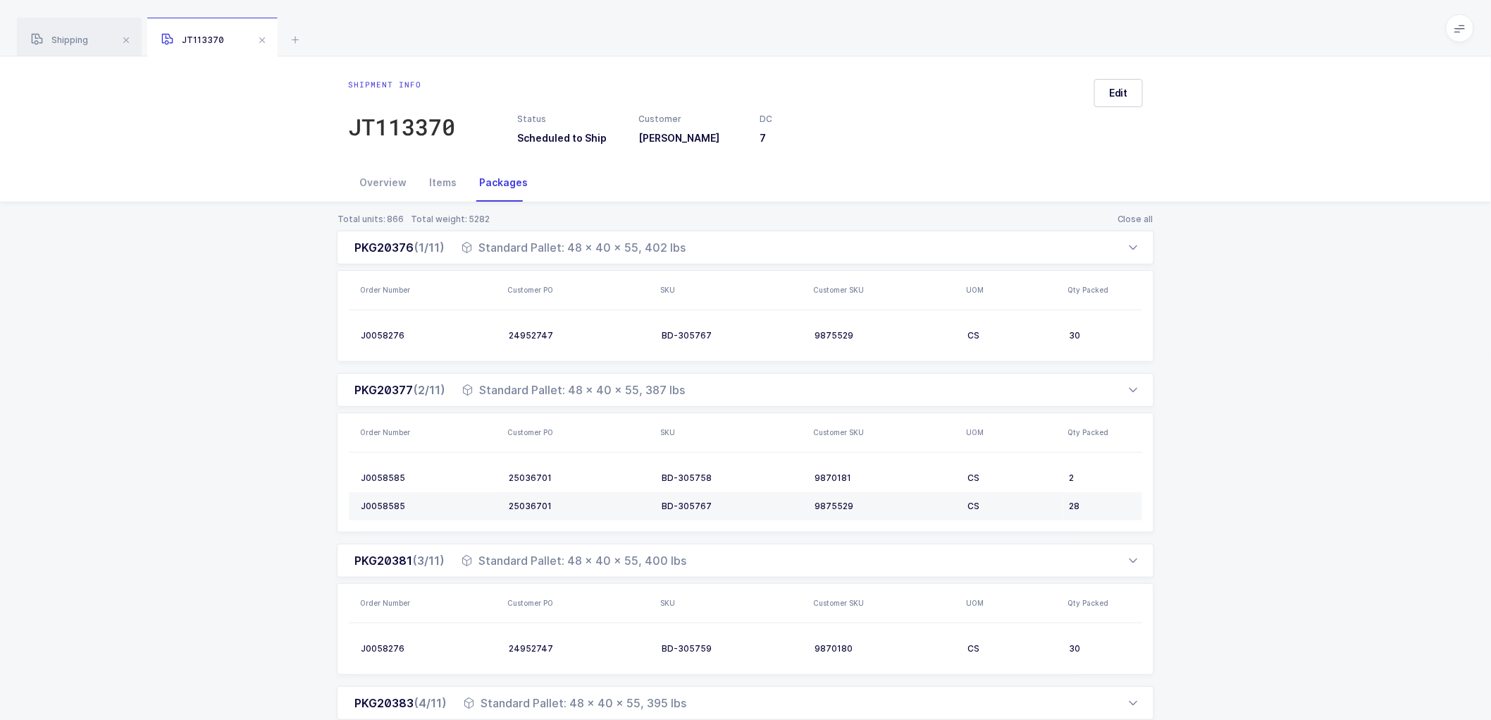
scroll to position [92, 0]
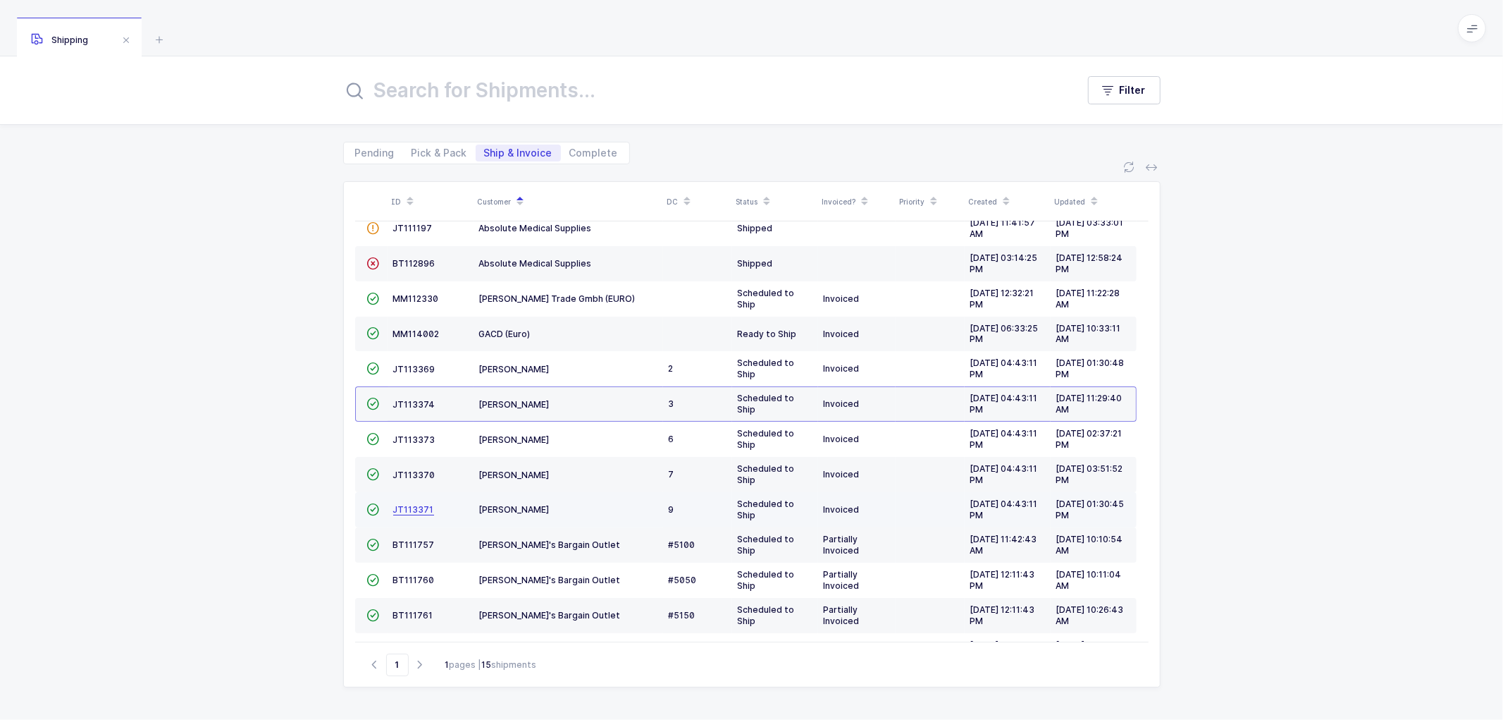
click at [416, 507] on span "JT113371" at bounding box center [413, 509] width 41 height 11
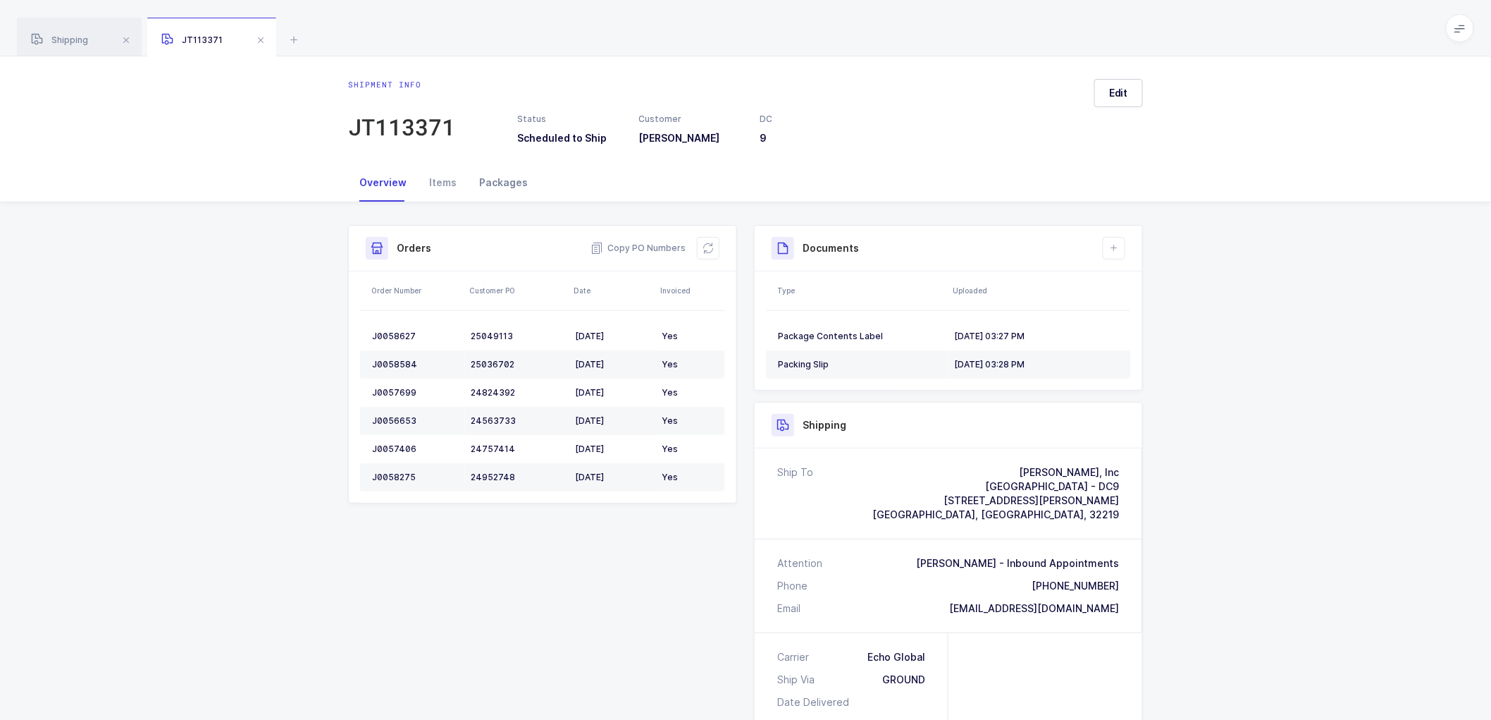
click at [498, 177] on div "Packages" at bounding box center [503, 183] width 71 height 38
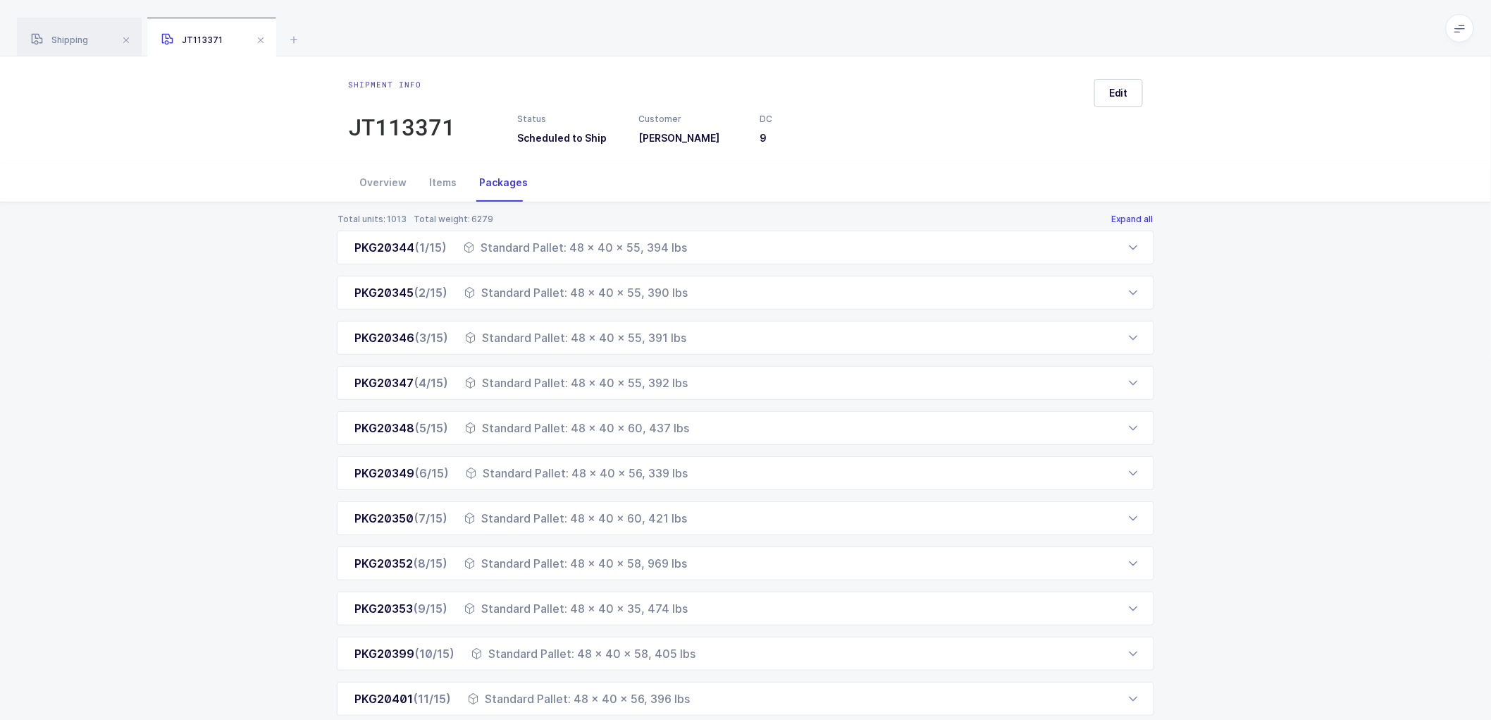
click at [1142, 214] on button "Expand all" at bounding box center [1133, 219] width 44 height 11
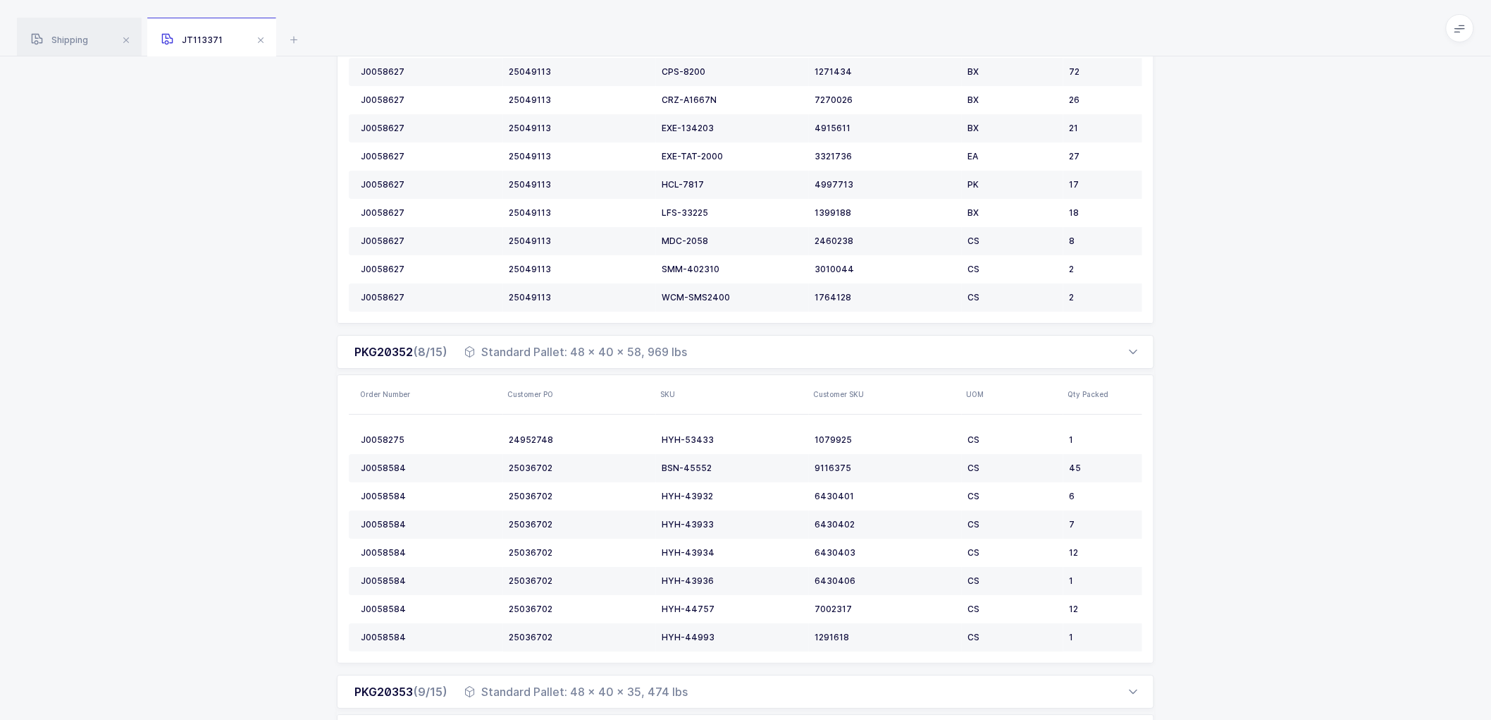
scroll to position [2114, 0]
